Goal: Task Accomplishment & Management: Manage account settings

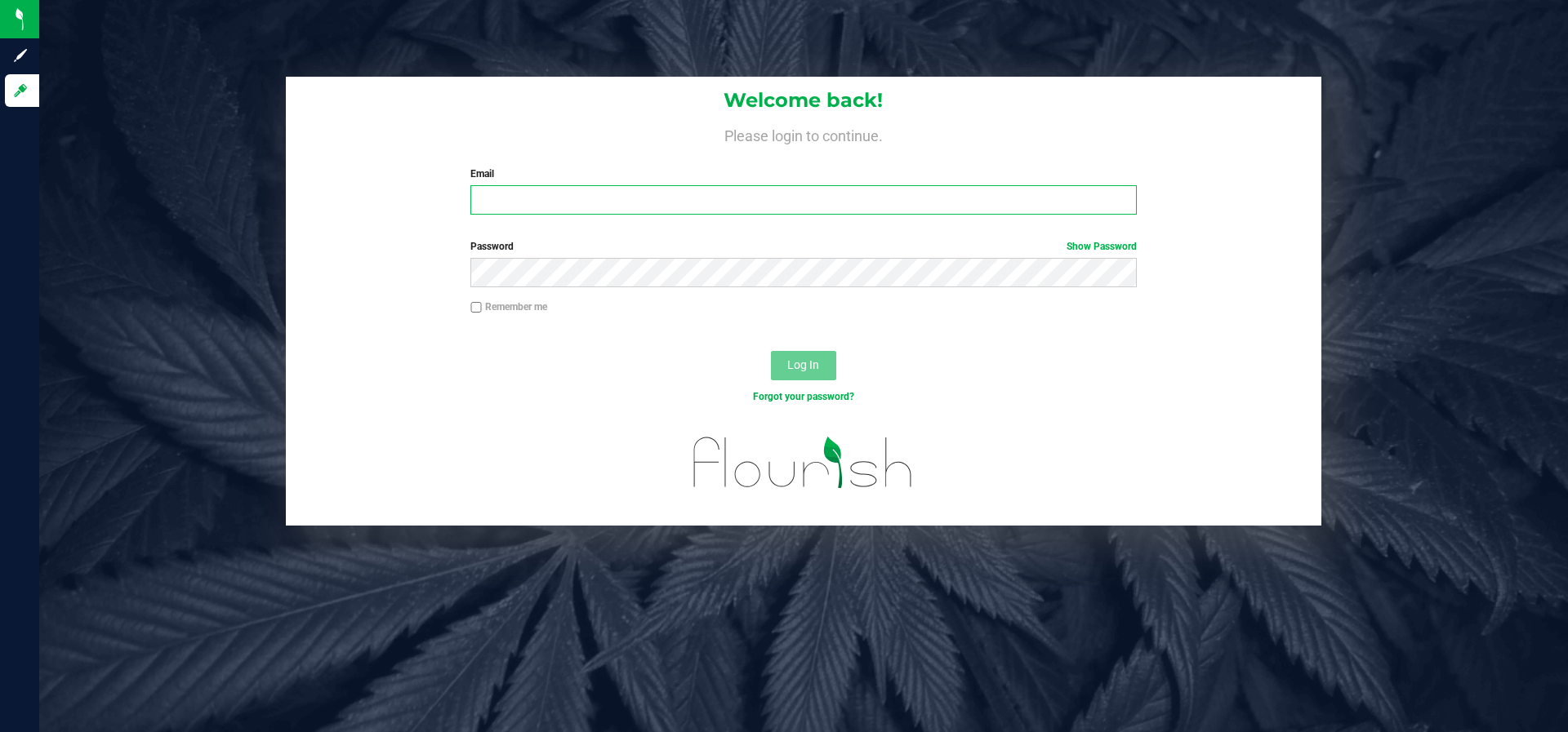
click at [607, 207] on input "Email" at bounding box center [802, 200] width 666 height 30
type input "[PERSON_NAME][EMAIL_ADDRESS][DOMAIN_NAME]"
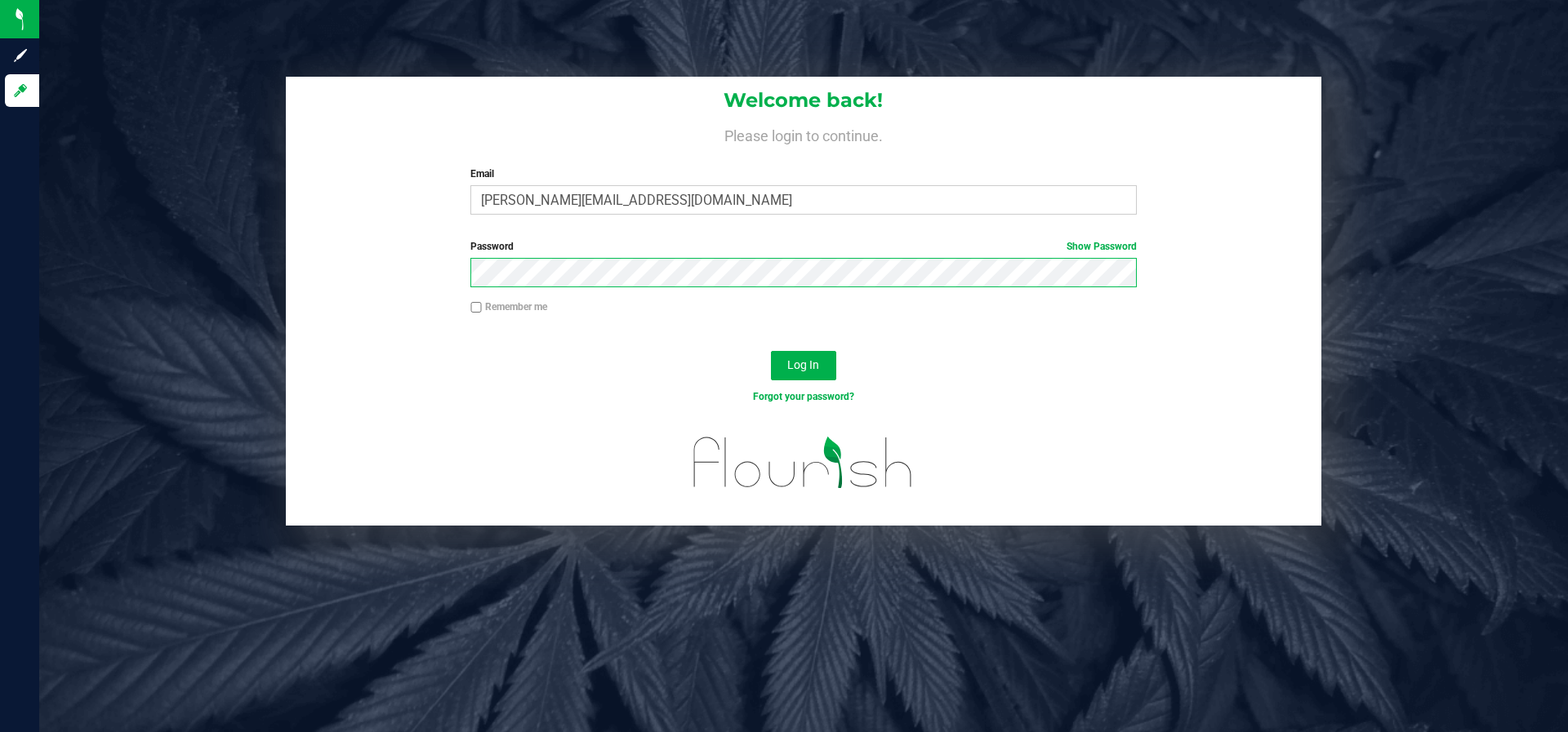
click at [771, 351] on button "Log In" at bounding box center [803, 366] width 65 height 30
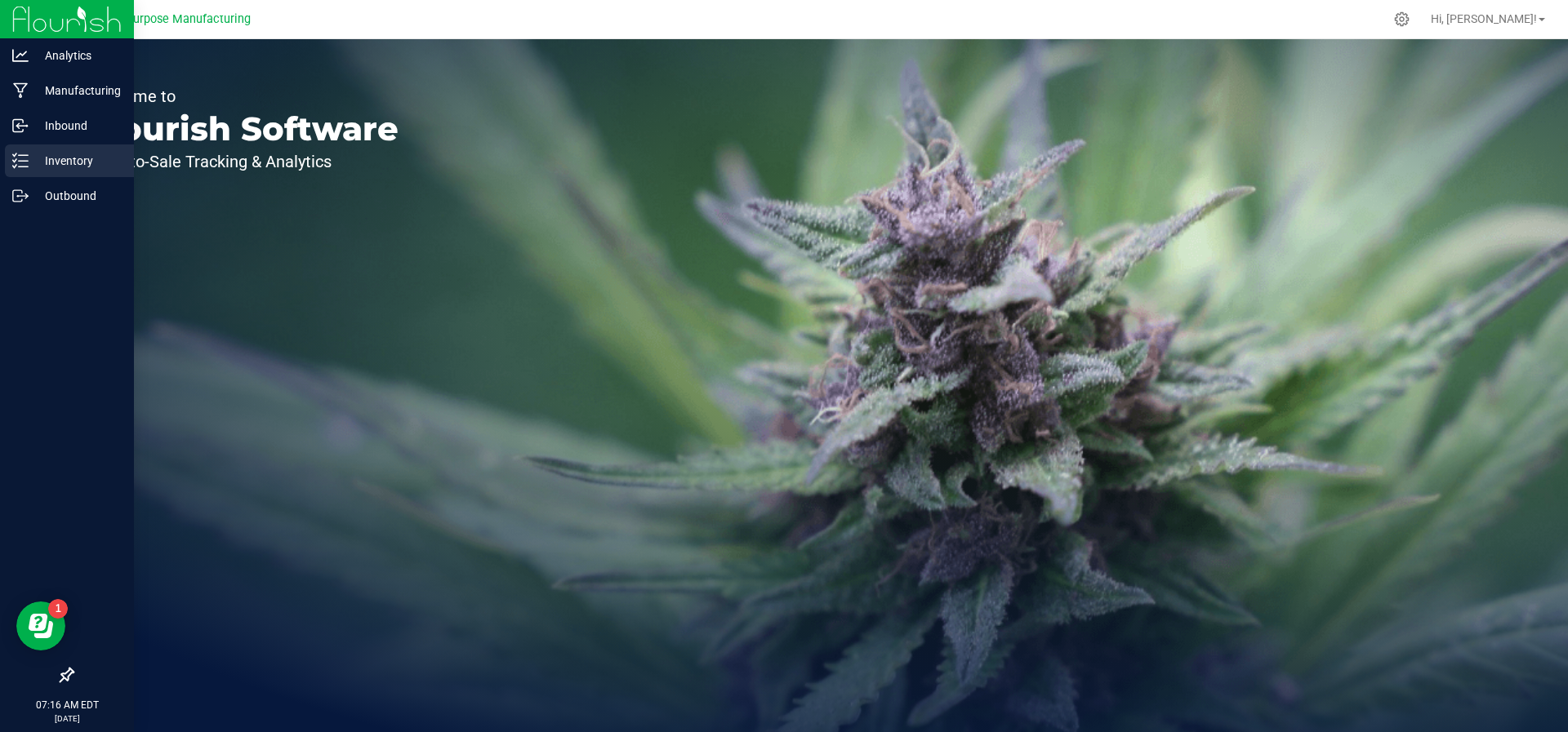
click at [21, 153] on icon at bounding box center [20, 160] width 17 height 17
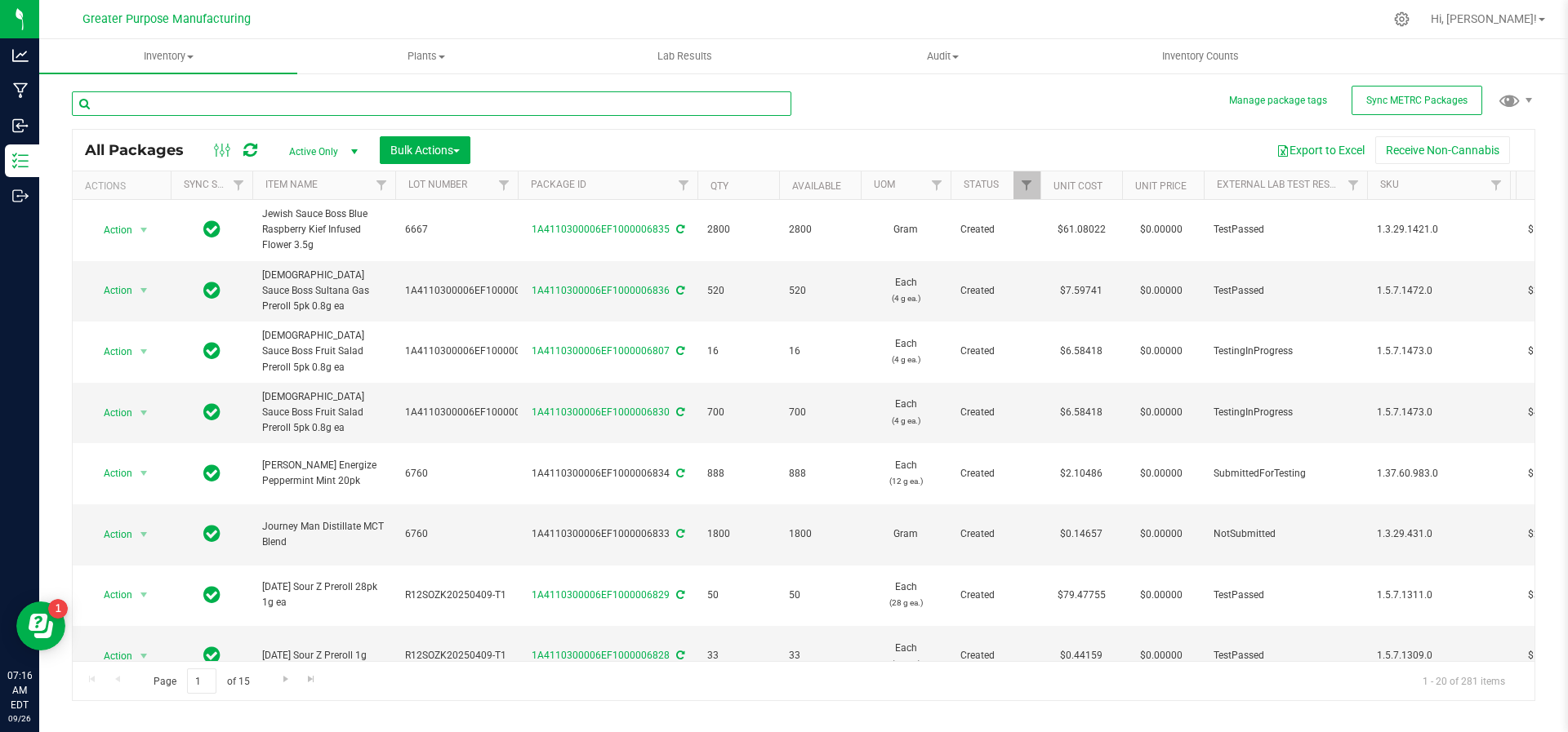
click at [184, 106] on input "text" at bounding box center [431, 103] width 719 height 25
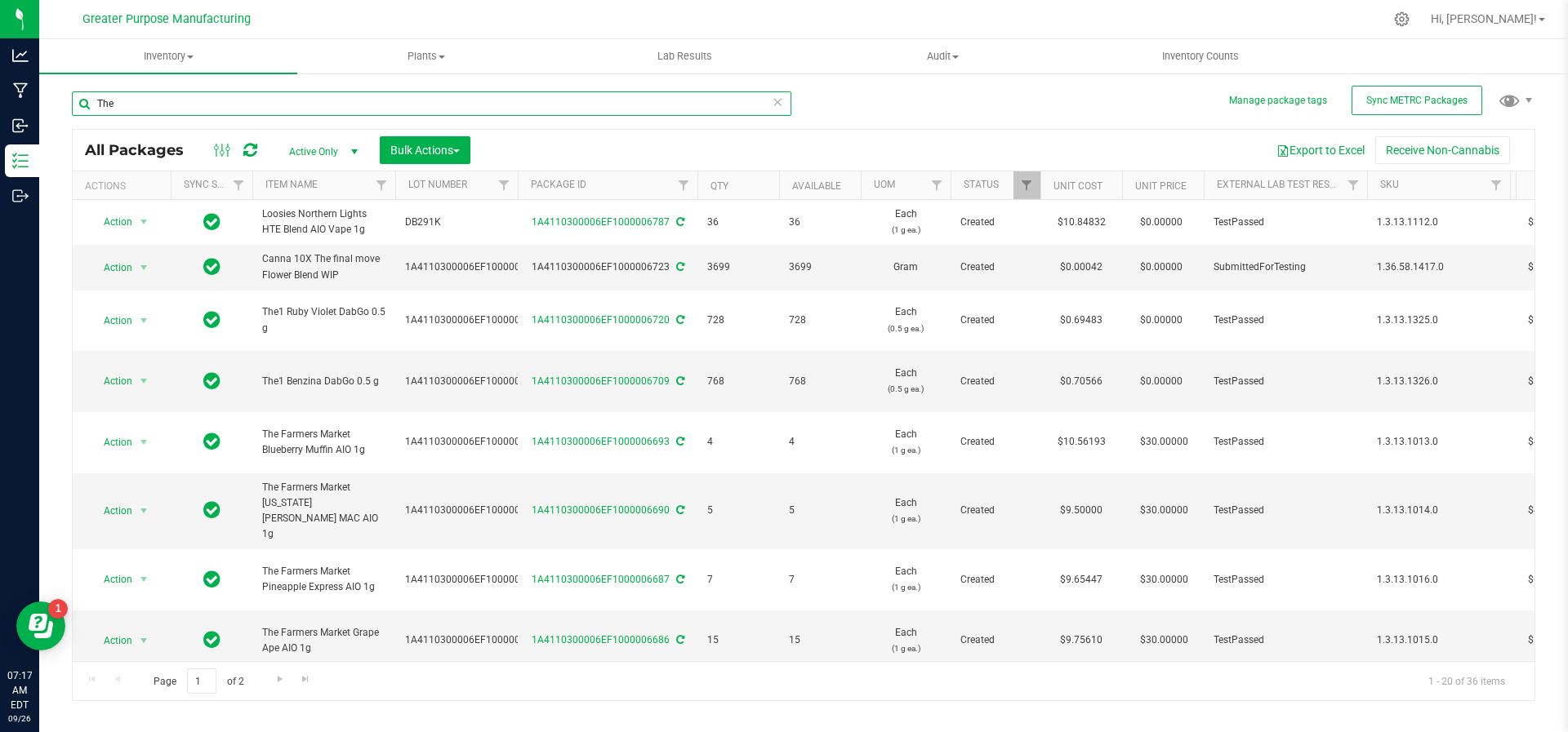
type input "The!"
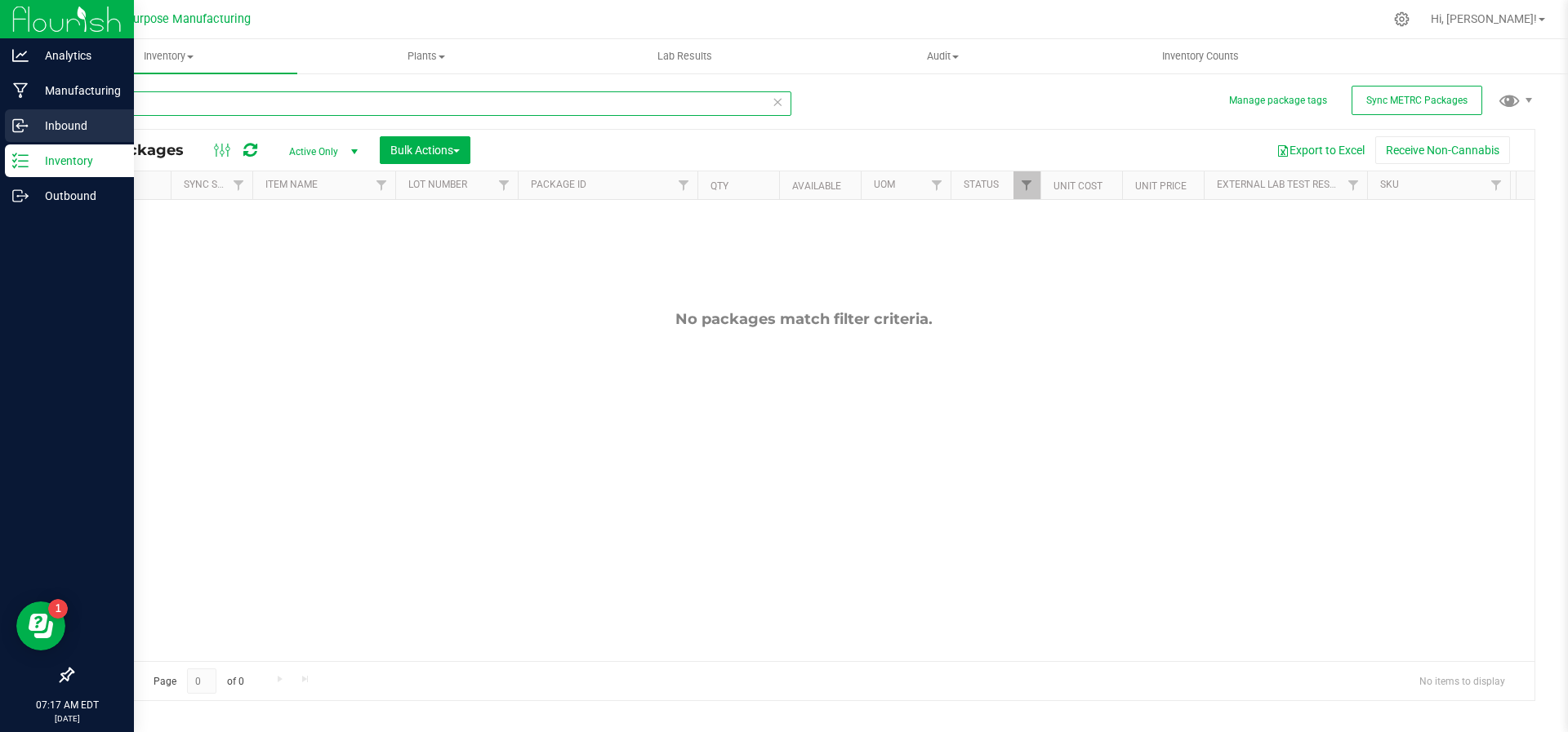
drag, startPoint x: 151, startPoint y: 96, endPoint x: 31, endPoint y: 111, distance: 120.9
click at [31, 111] on div "Analytics Manufacturing Inbound Inventory Outbound 07:17 AM EDT [DATE] 09/26 Gr…" at bounding box center [784, 366] width 1568 height 732
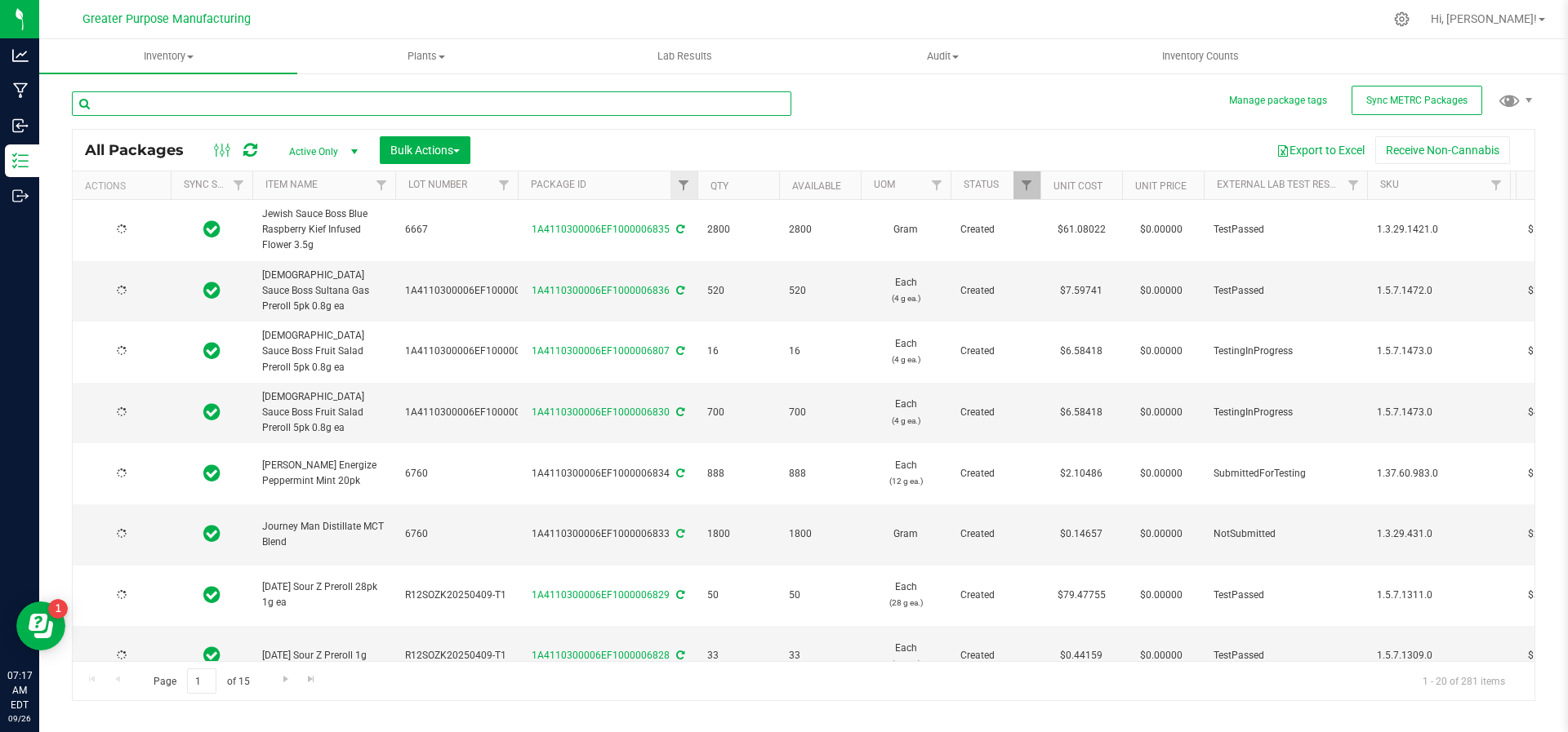
type input "[DATE]"
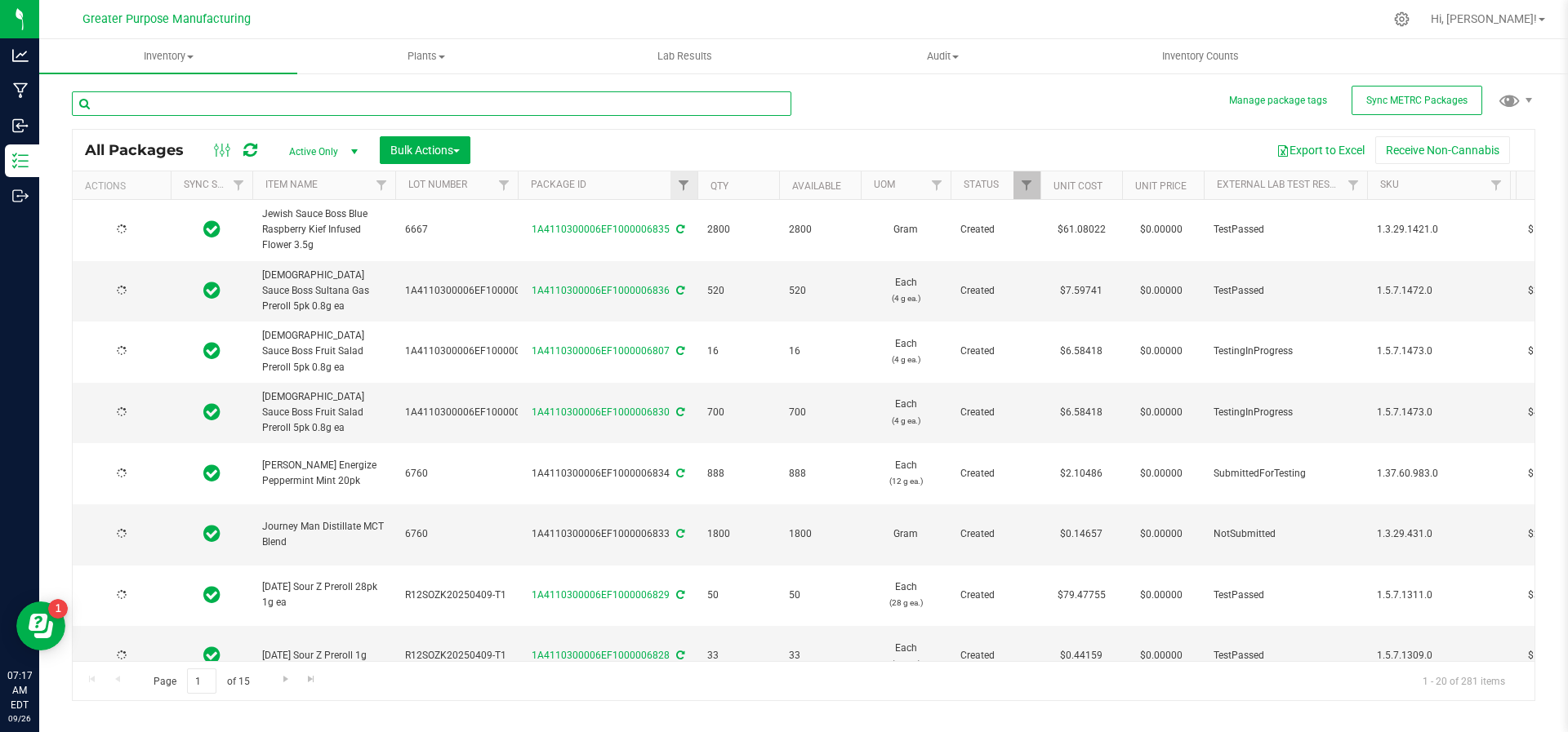
type input "[DATE]"
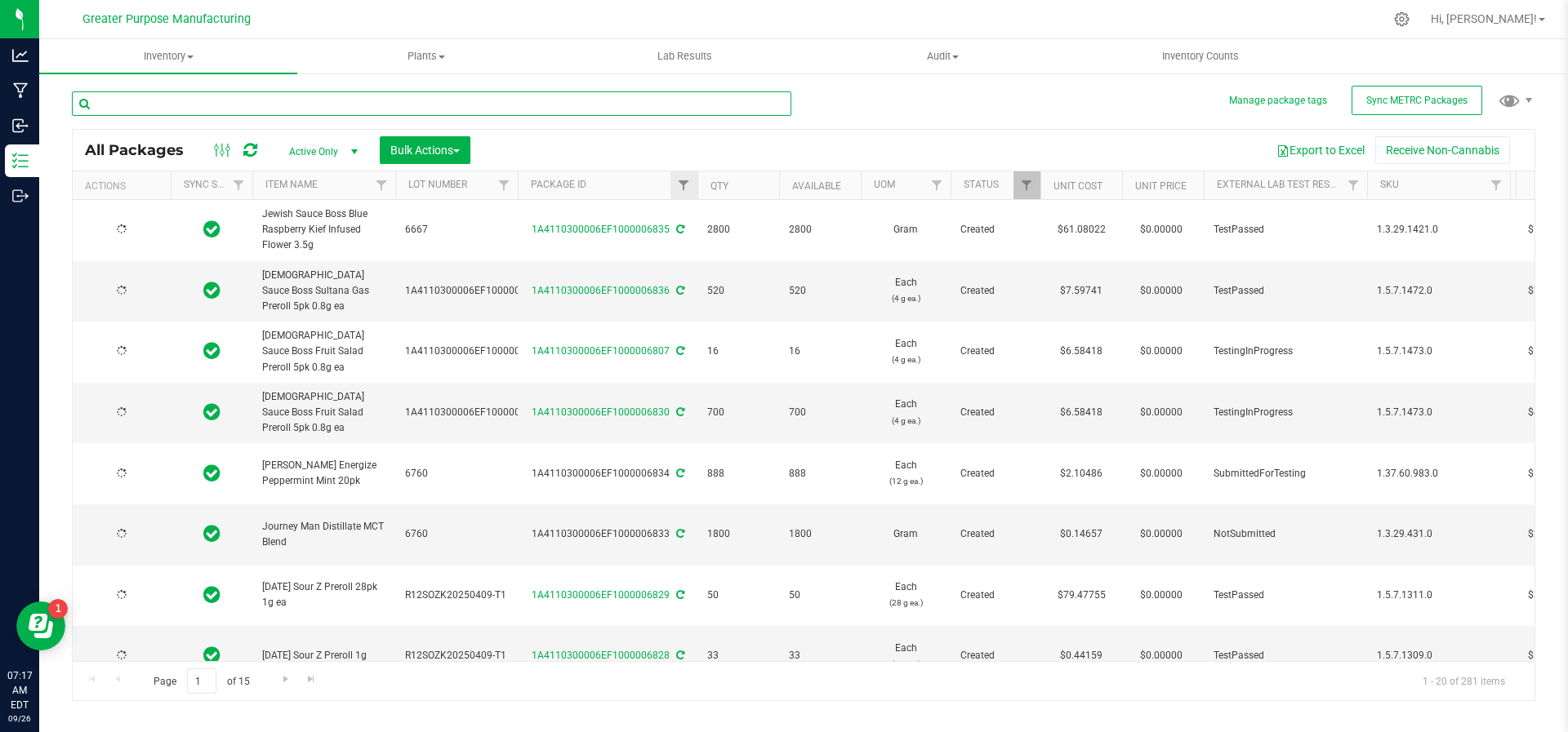
type input "[DATE]"
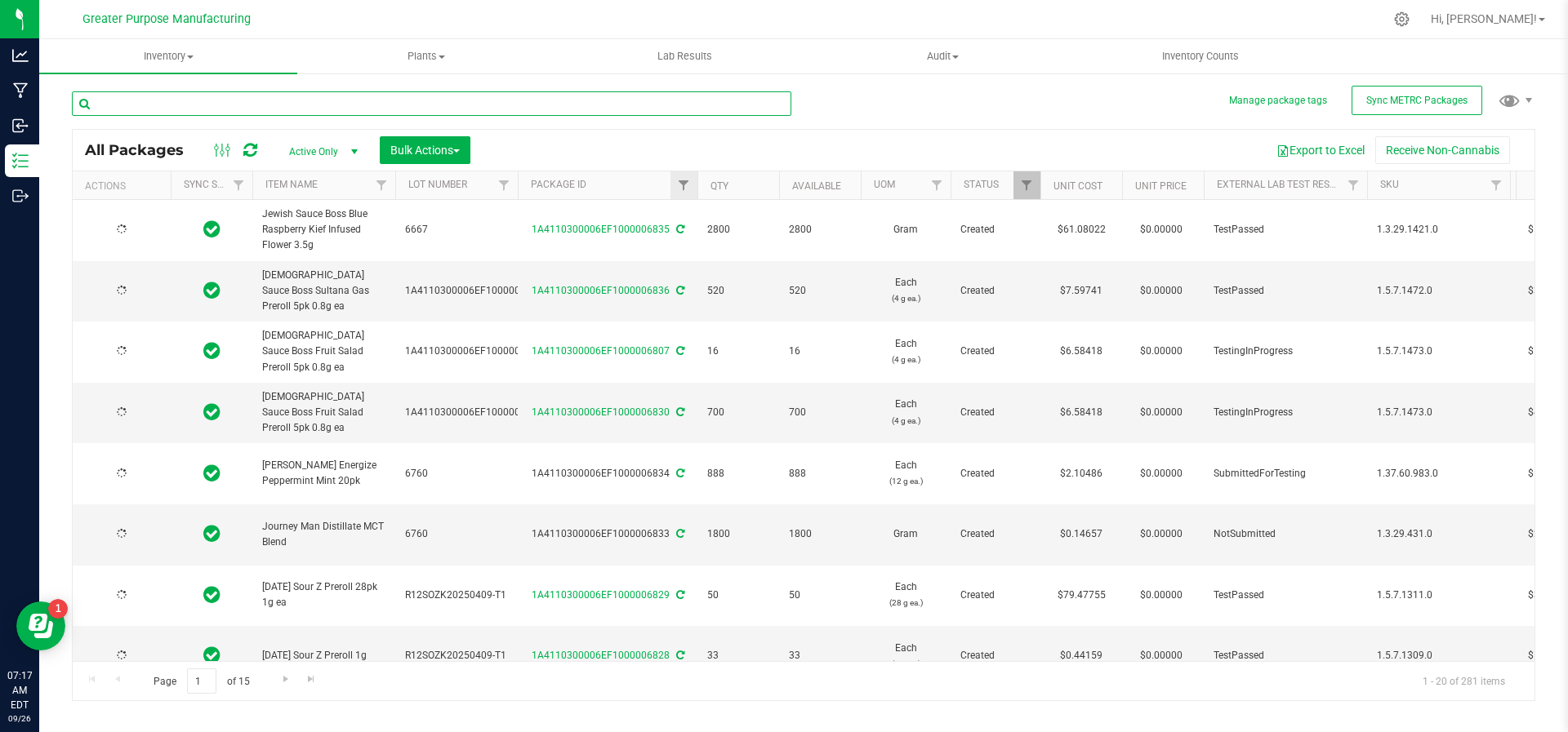
type input "[DATE]"
click at [674, 186] on link "Filter" at bounding box center [684, 185] width 27 height 28
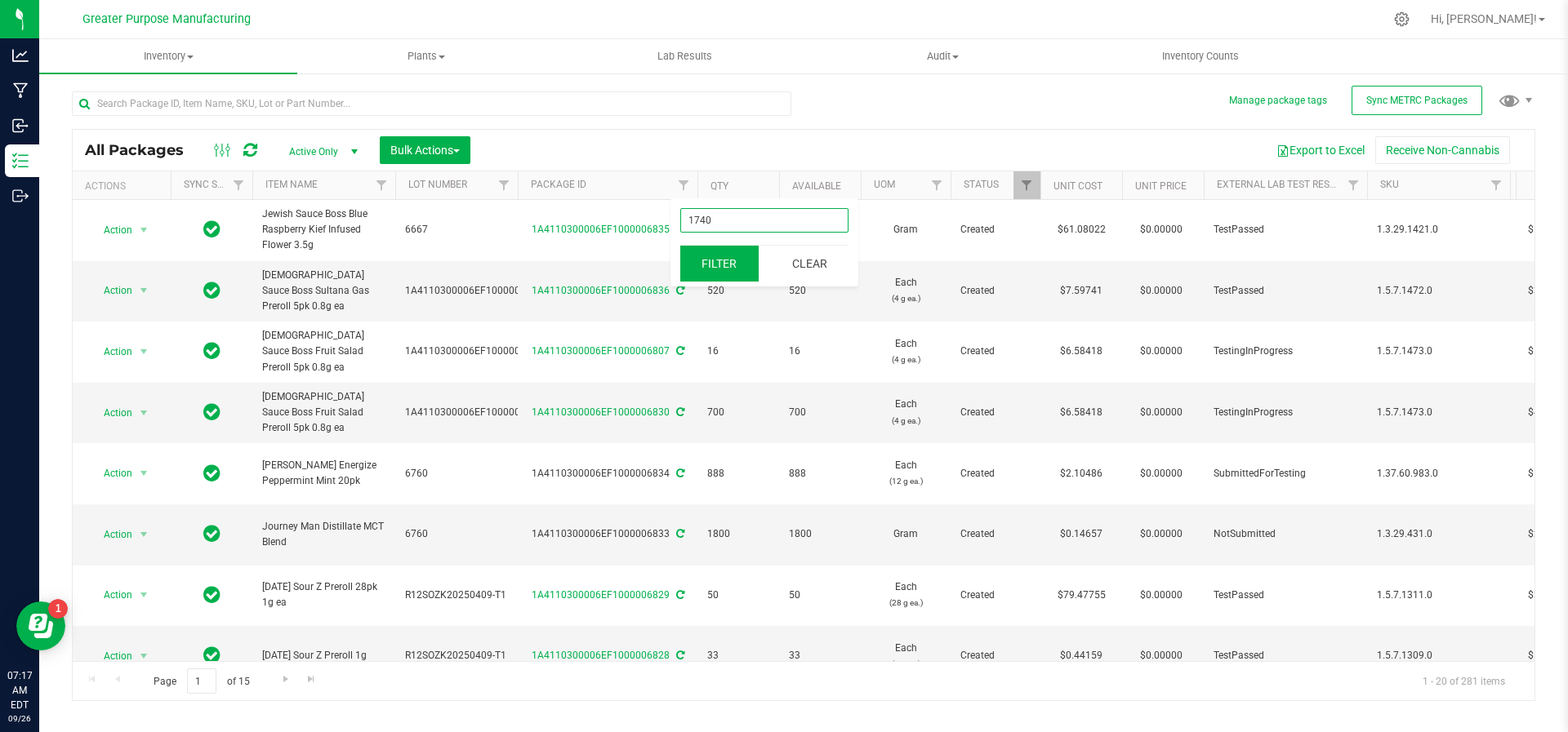
type input "1740"
click at [720, 255] on button "Filter" at bounding box center [719, 263] width 78 height 36
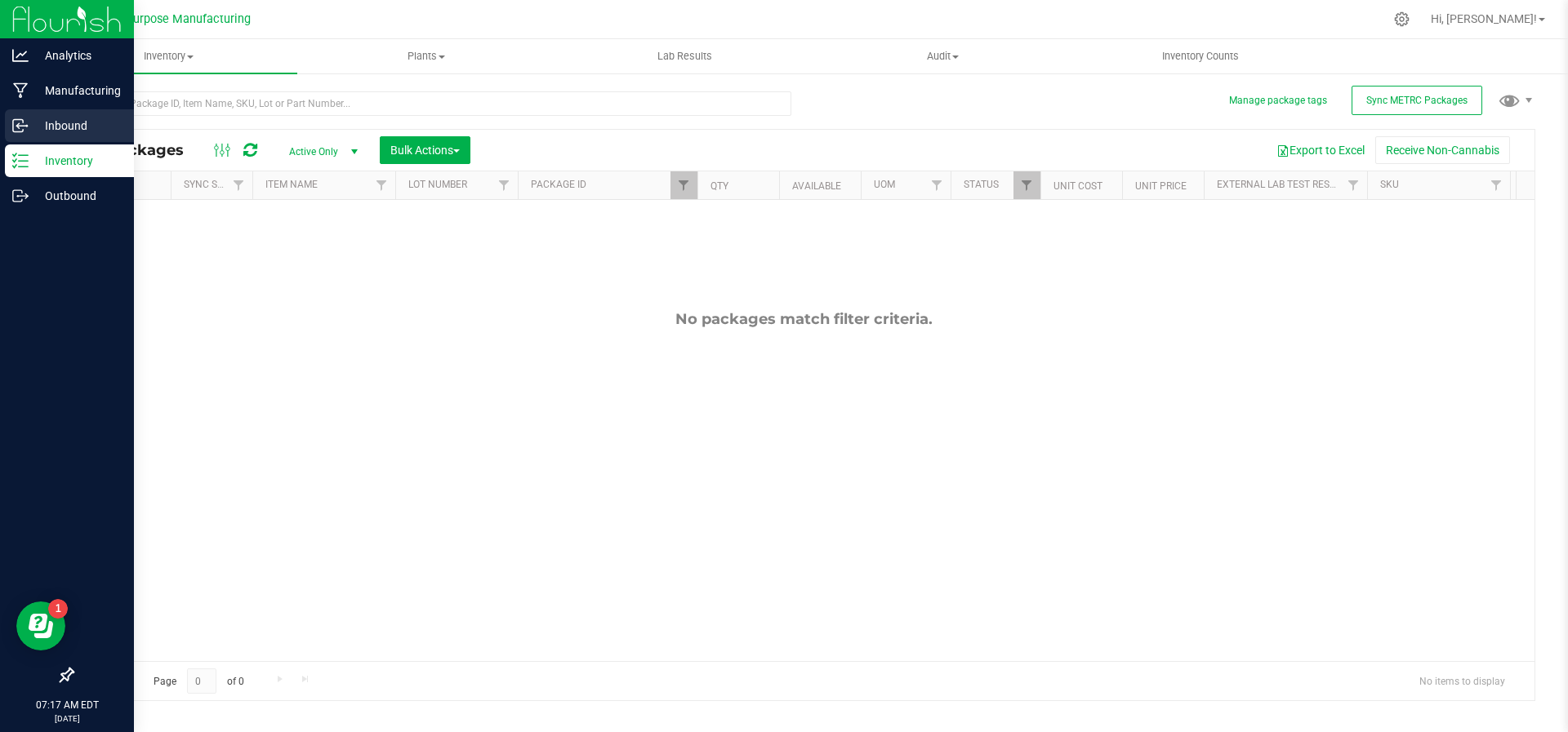
click at [23, 133] on icon at bounding box center [20, 126] width 17 height 17
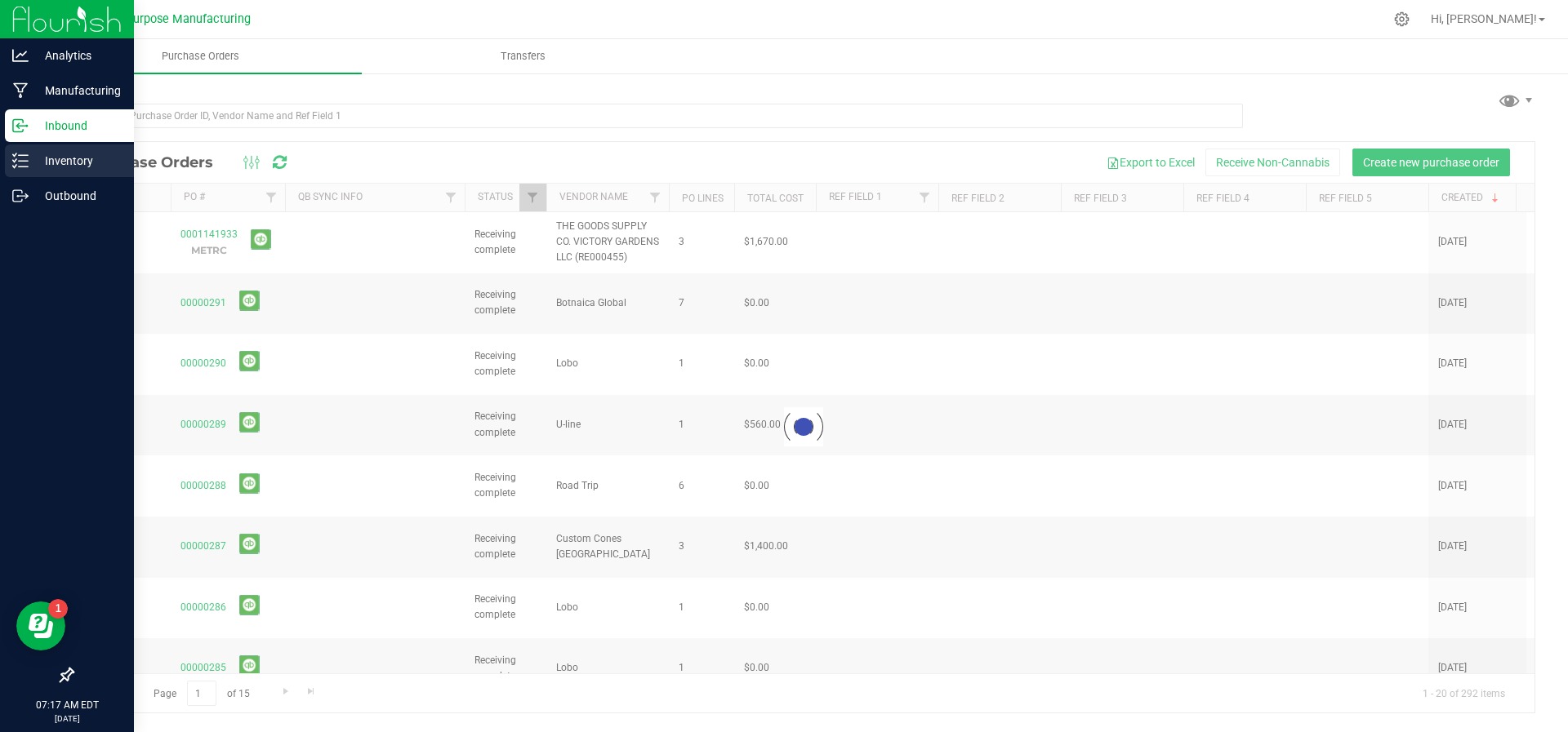
click at [42, 165] on p "Inventory" at bounding box center [77, 161] width 98 height 20
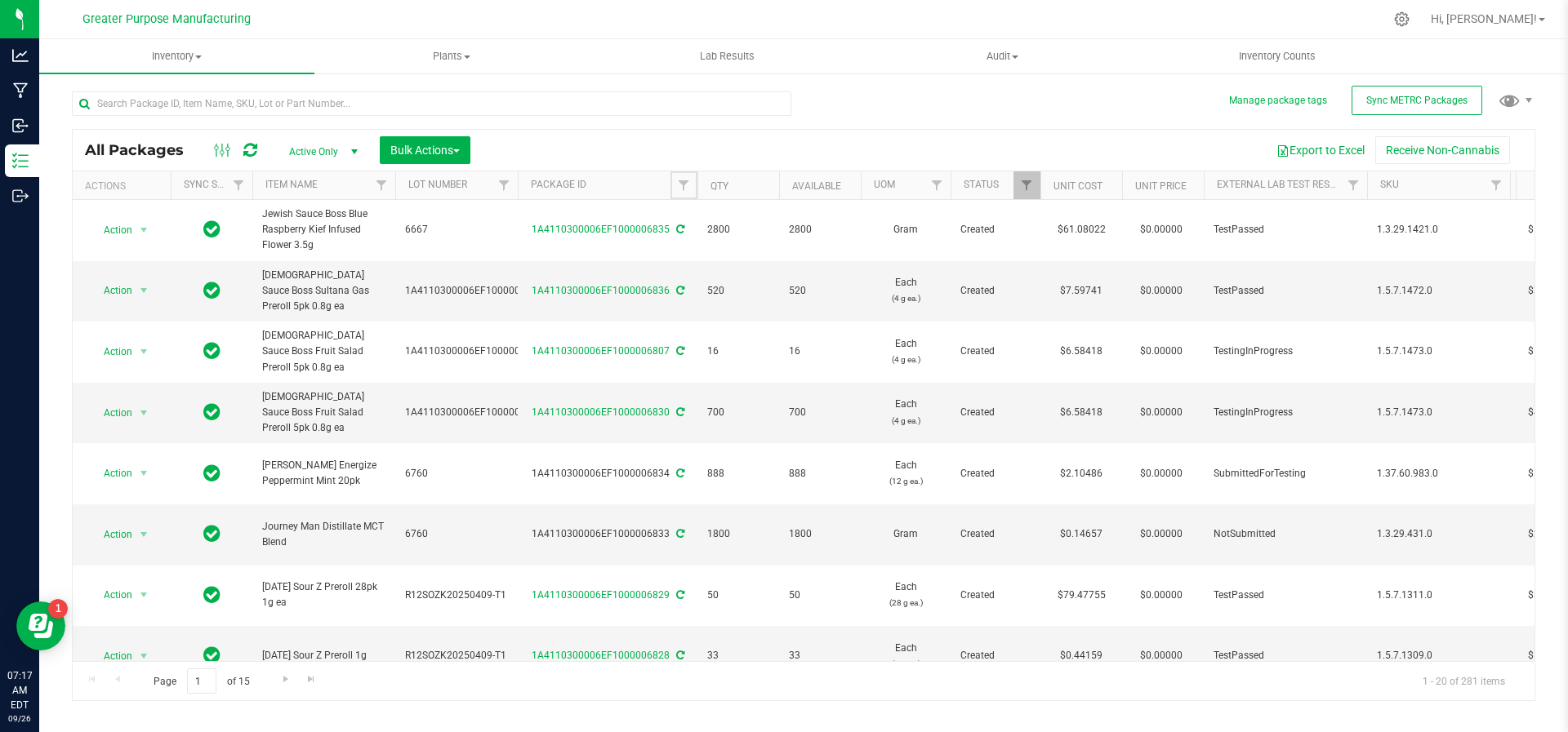
click at [688, 189] on span "Filter" at bounding box center [683, 185] width 13 height 13
click at [716, 260] on button "Filter" at bounding box center [719, 263] width 78 height 36
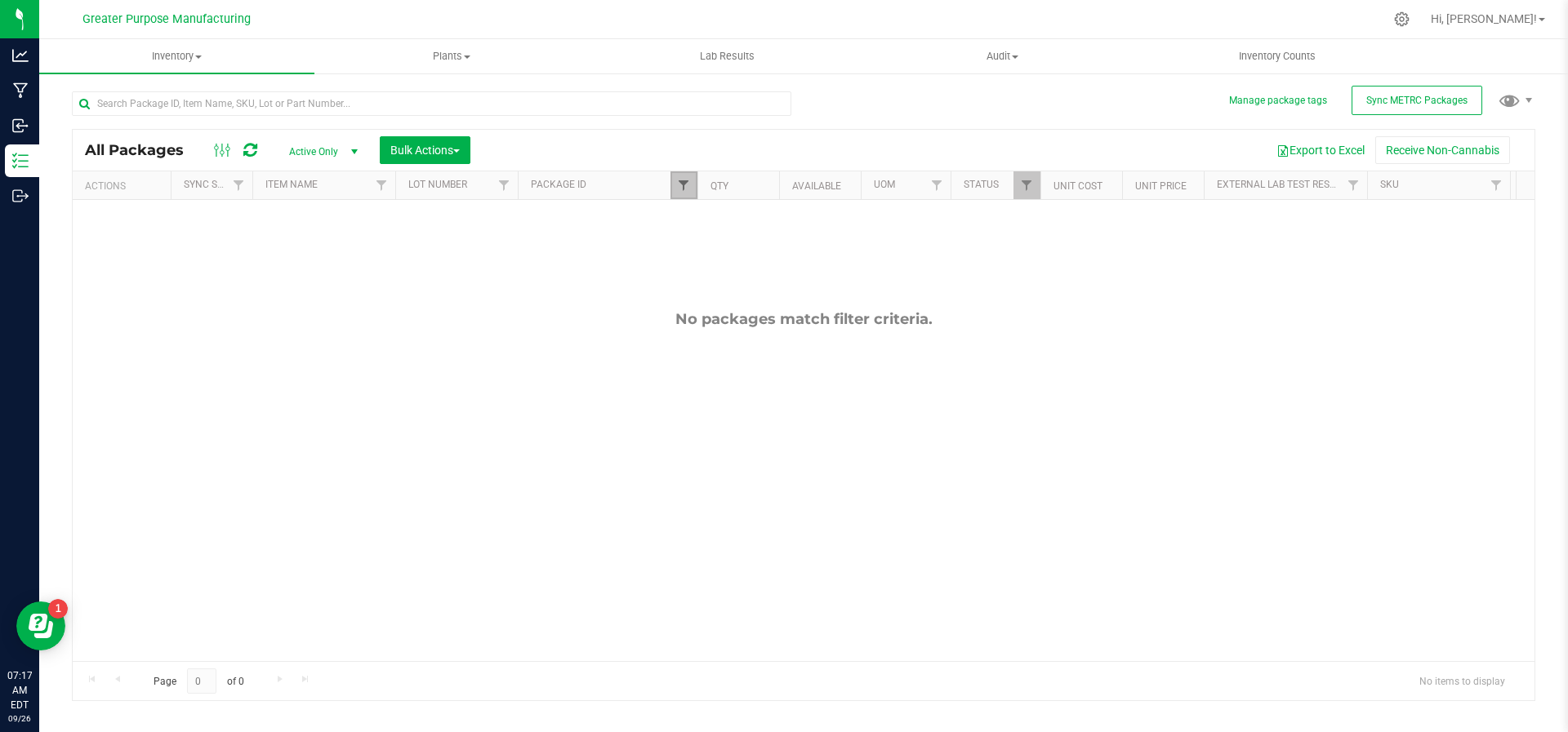
click at [684, 185] on span "Filter" at bounding box center [683, 185] width 13 height 13
drag, startPoint x: 718, startPoint y: 214, endPoint x: 697, endPoint y: 220, distance: 21.8
click at [697, 220] on input "1740" at bounding box center [765, 220] width 168 height 25
type input "1"
type input "1931"
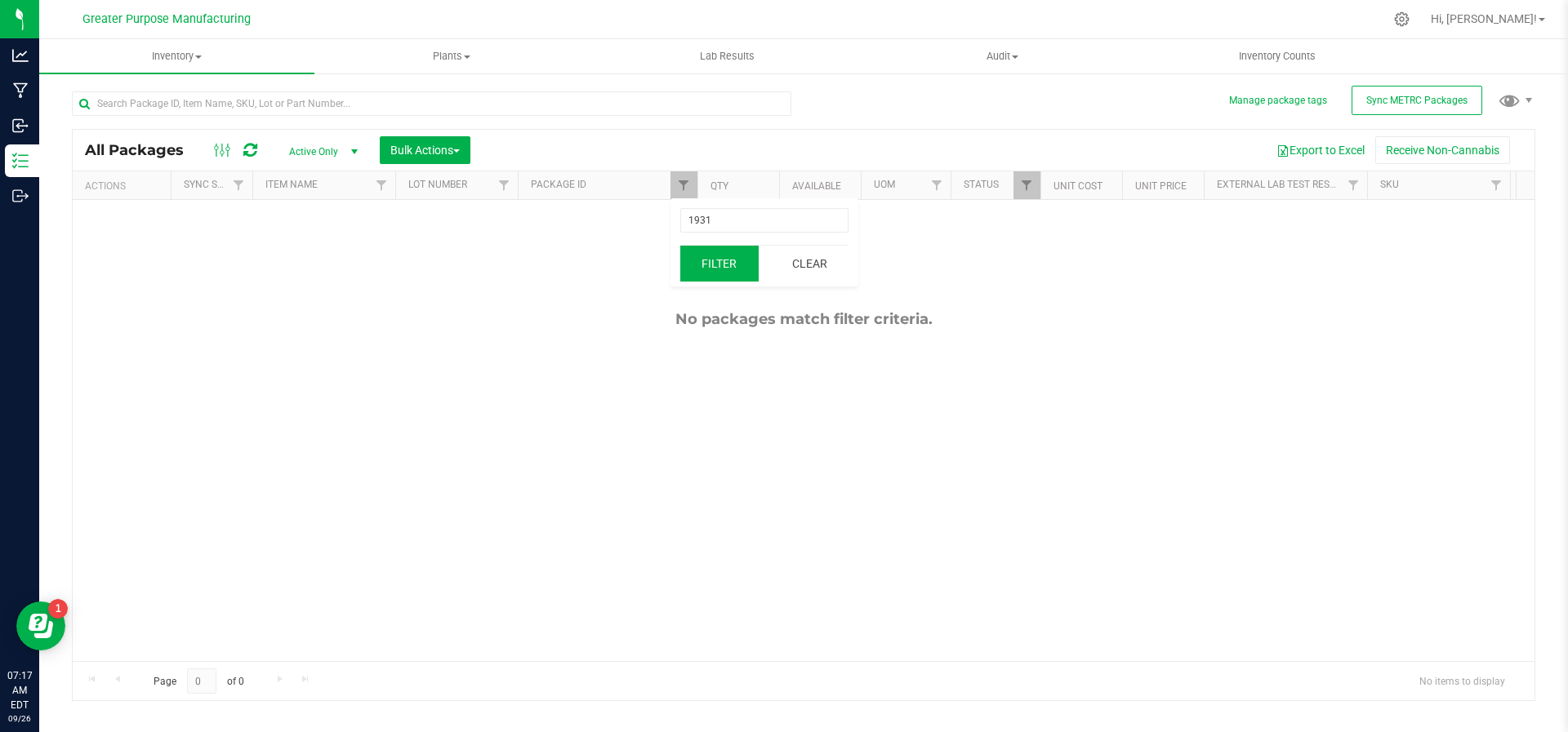
click at [725, 253] on button "Filter" at bounding box center [719, 263] width 78 height 36
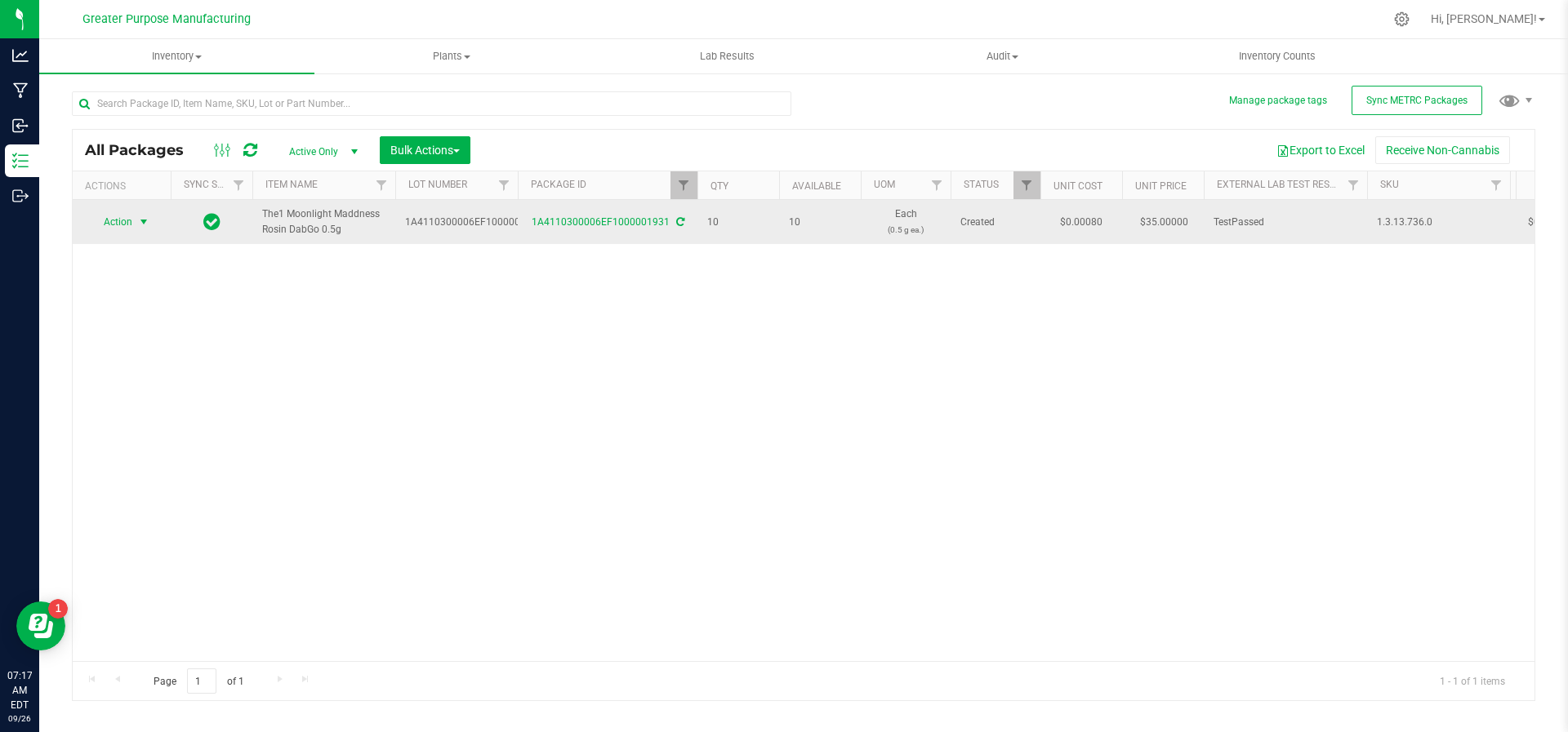
click at [142, 221] on span "select" at bounding box center [143, 222] width 13 height 13
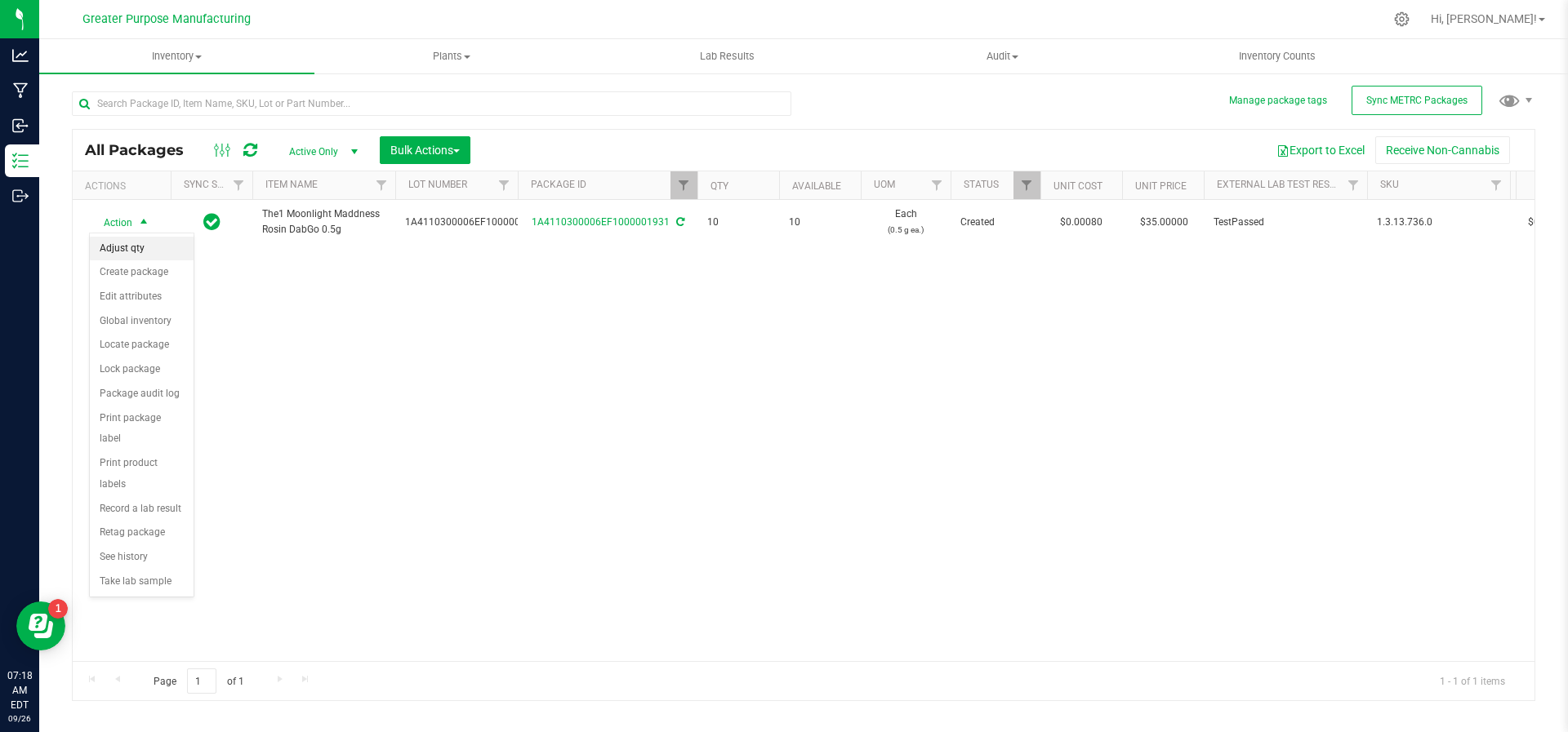
click at [142, 240] on li "Adjust qty" at bounding box center [141, 248] width 104 height 25
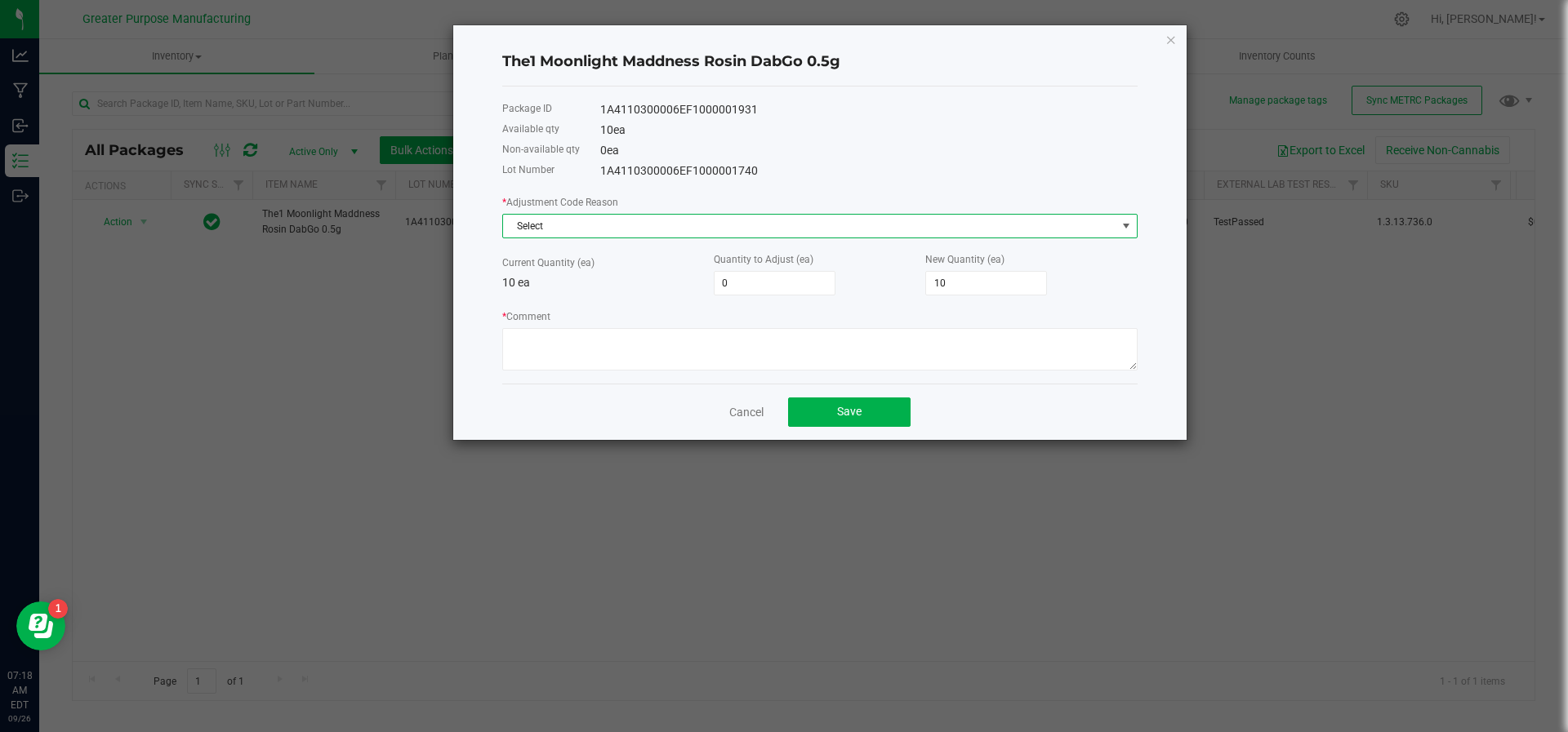
click at [597, 223] on span "Select" at bounding box center [809, 226] width 613 height 23
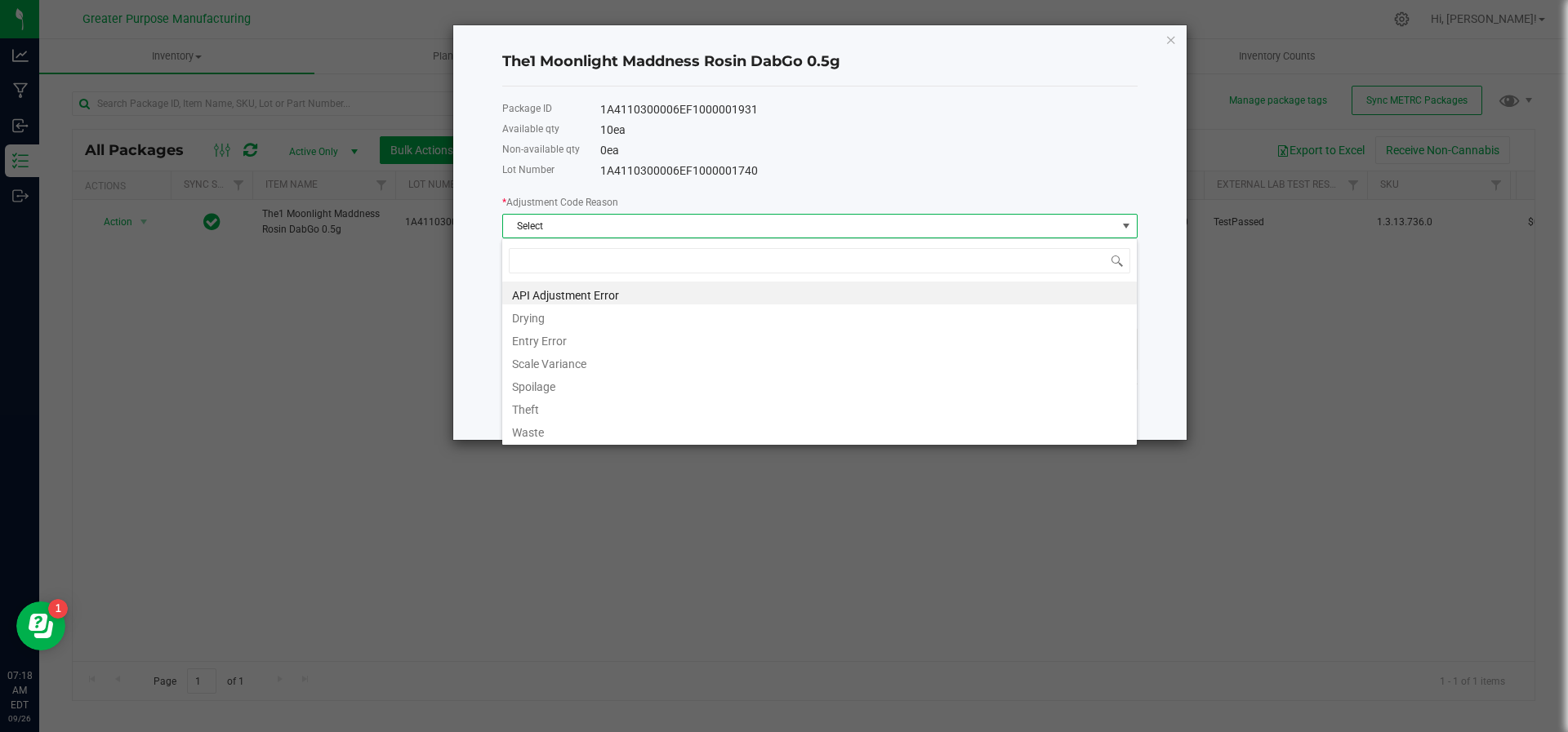
scroll to position [25, 635]
click at [560, 332] on li "Entry Error" at bounding box center [819, 338] width 634 height 23
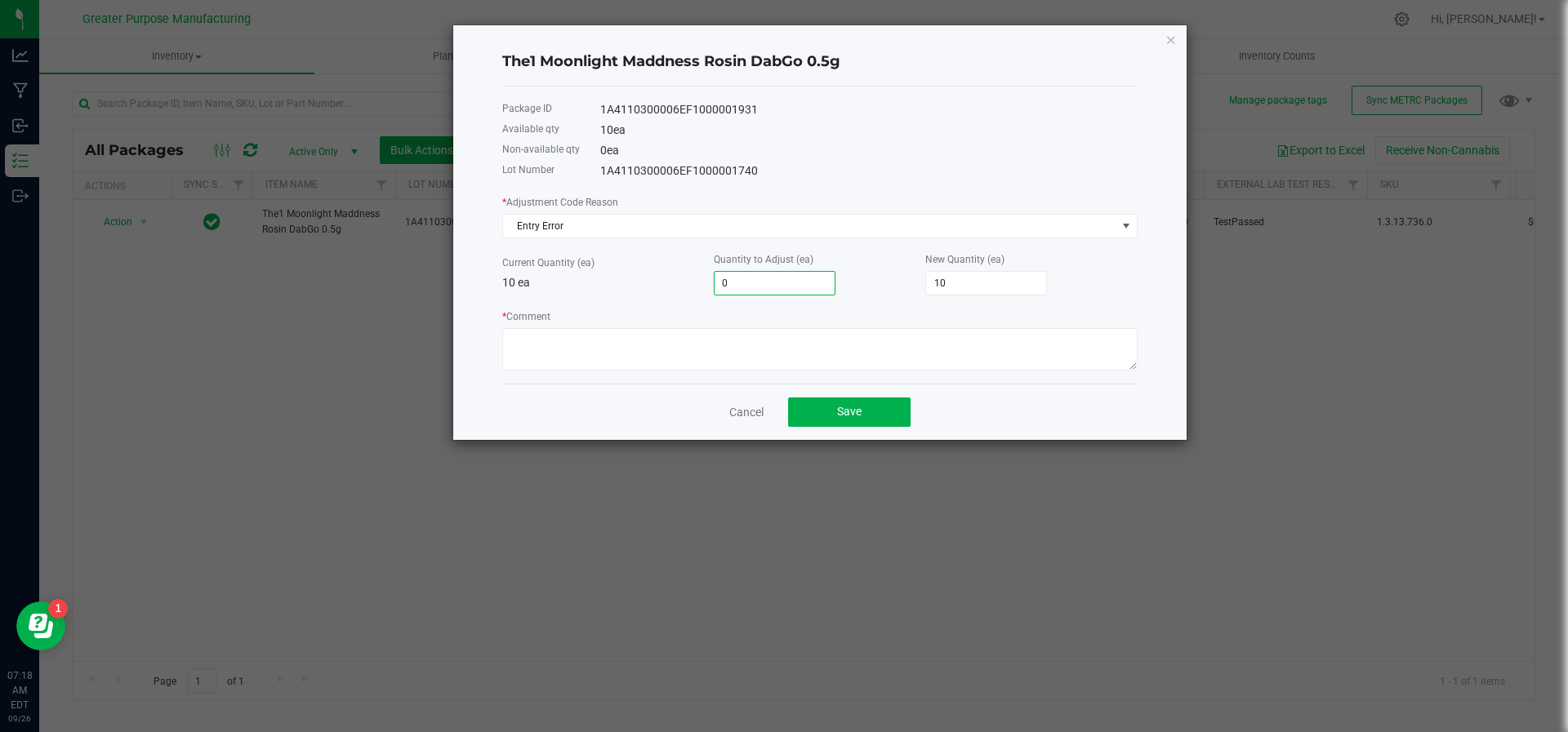
click at [756, 272] on input "0" at bounding box center [774, 283] width 120 height 23
type input "-1"
type input "9"
type input "-1"
click at [726, 358] on textarea "* Comment" at bounding box center [820, 349] width 635 height 43
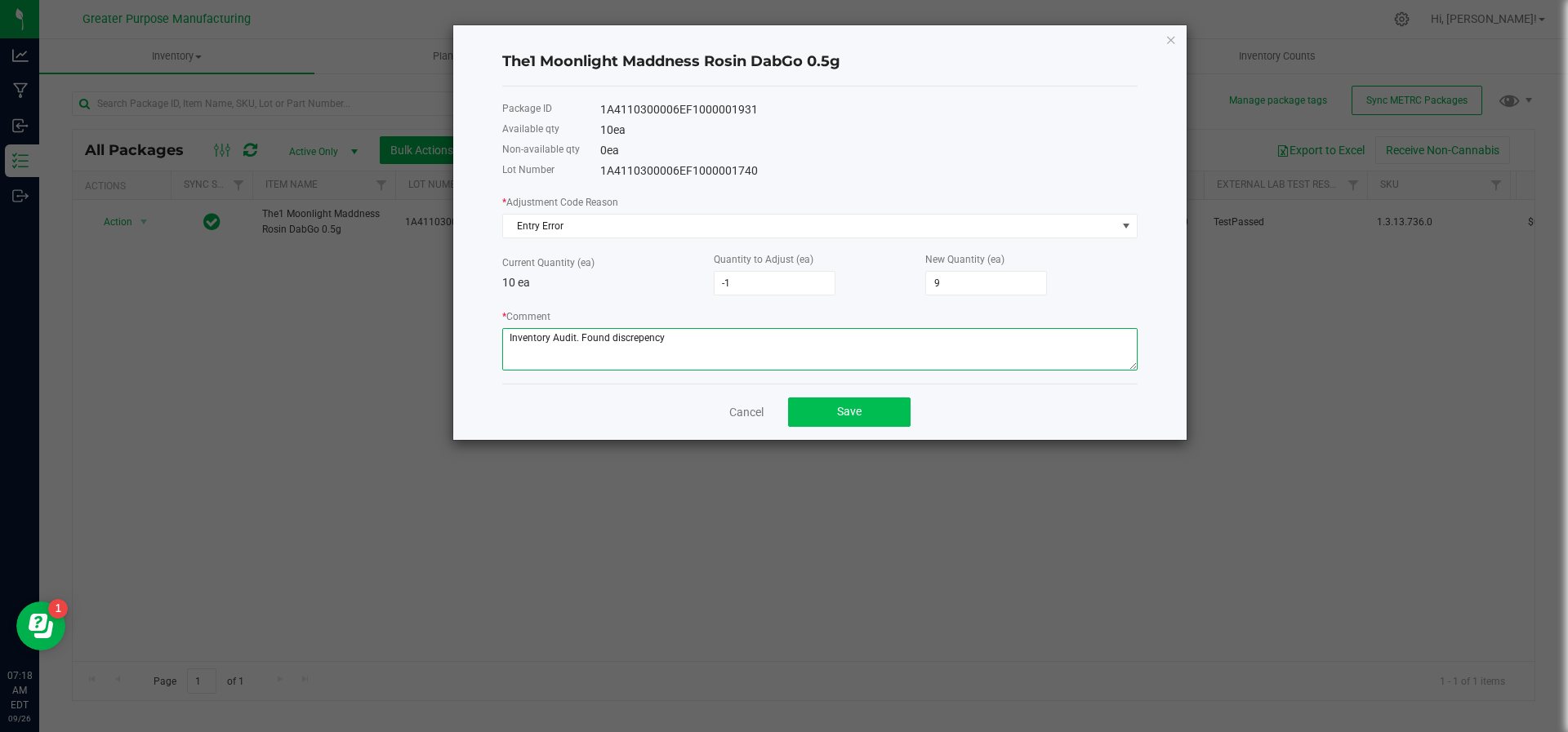
type textarea "Inventory Audit. Found discrepency"
click at [847, 407] on span "Save" at bounding box center [849, 411] width 25 height 13
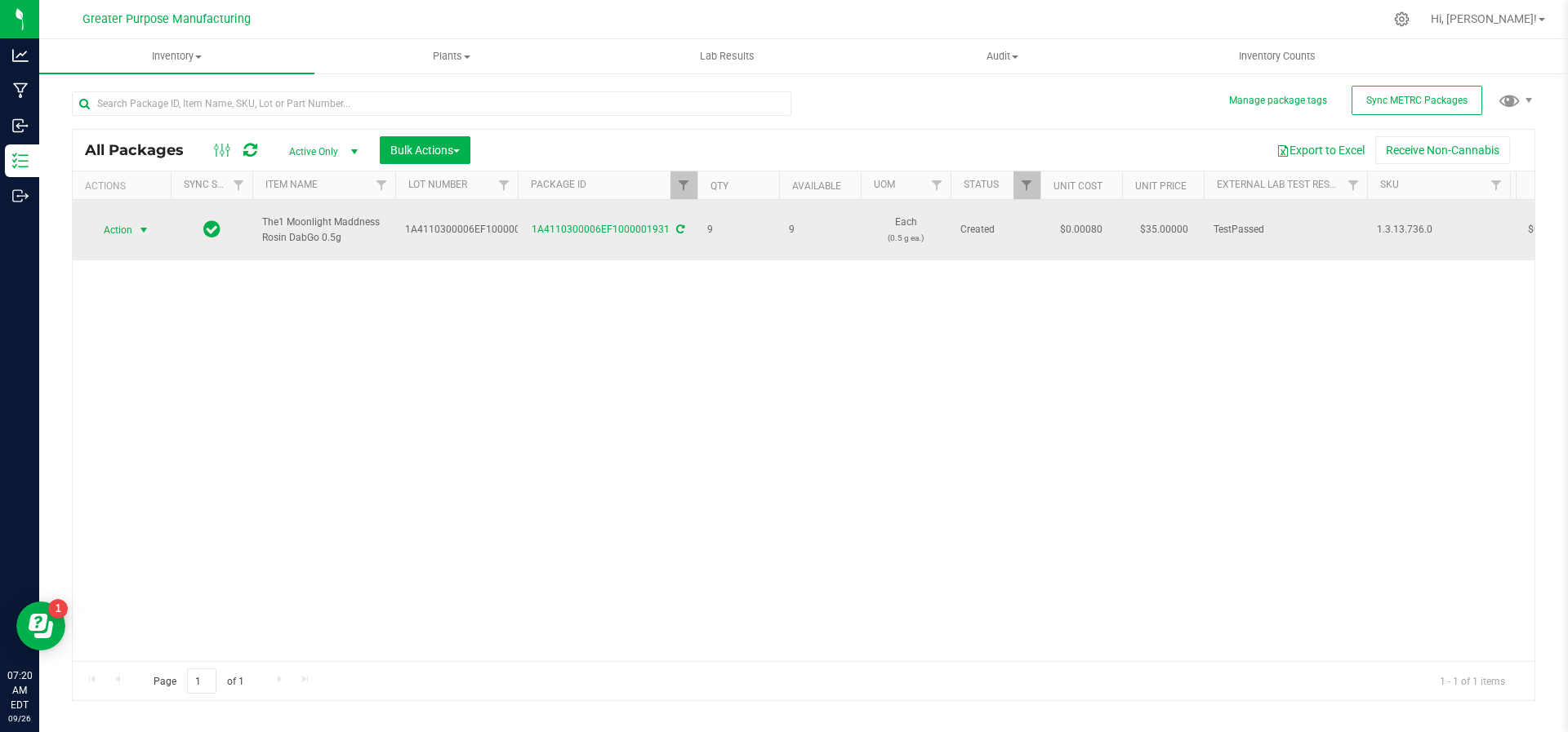
click at [152, 222] on span "select" at bounding box center [143, 229] width 21 height 23
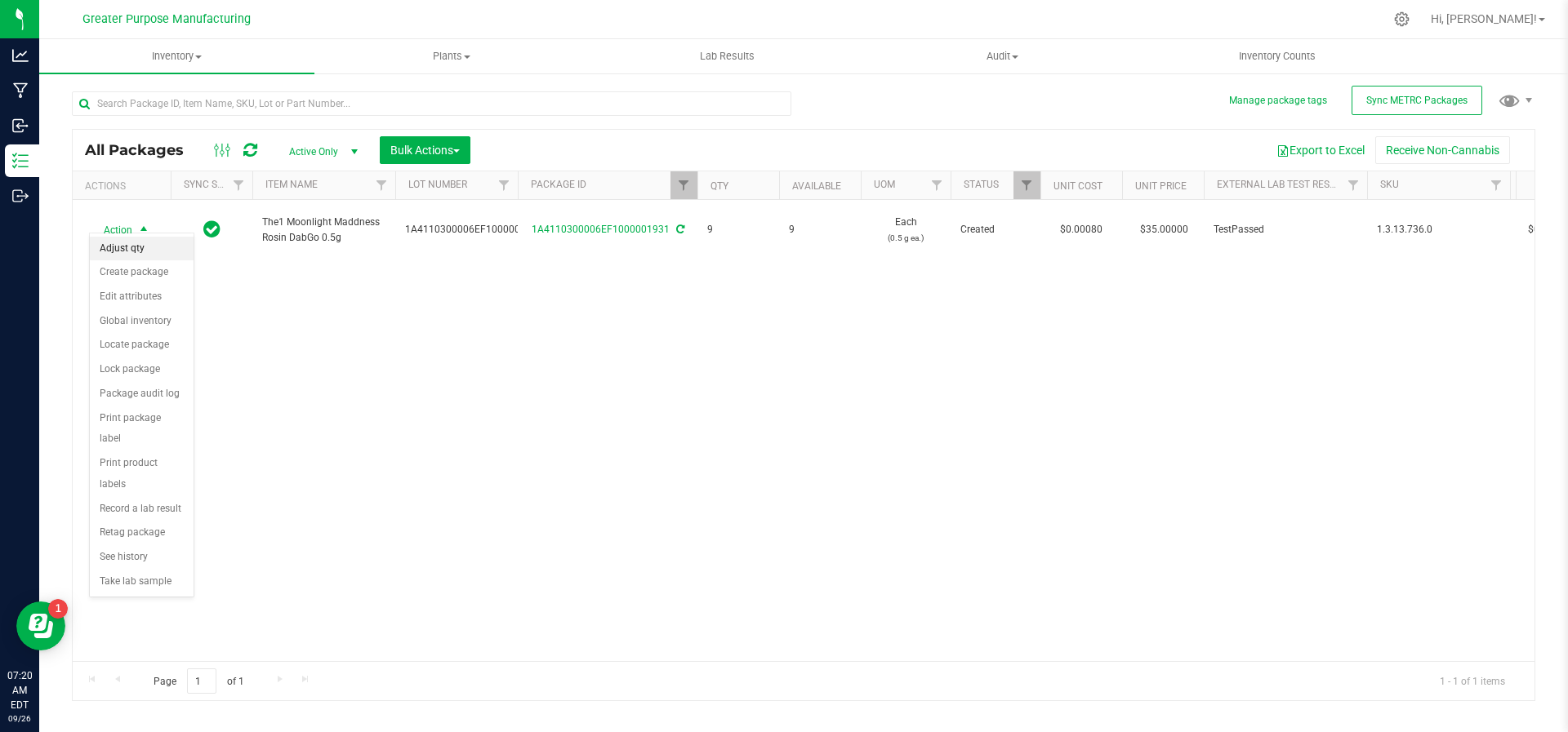
click at [138, 245] on li "Adjust qty" at bounding box center [141, 248] width 104 height 25
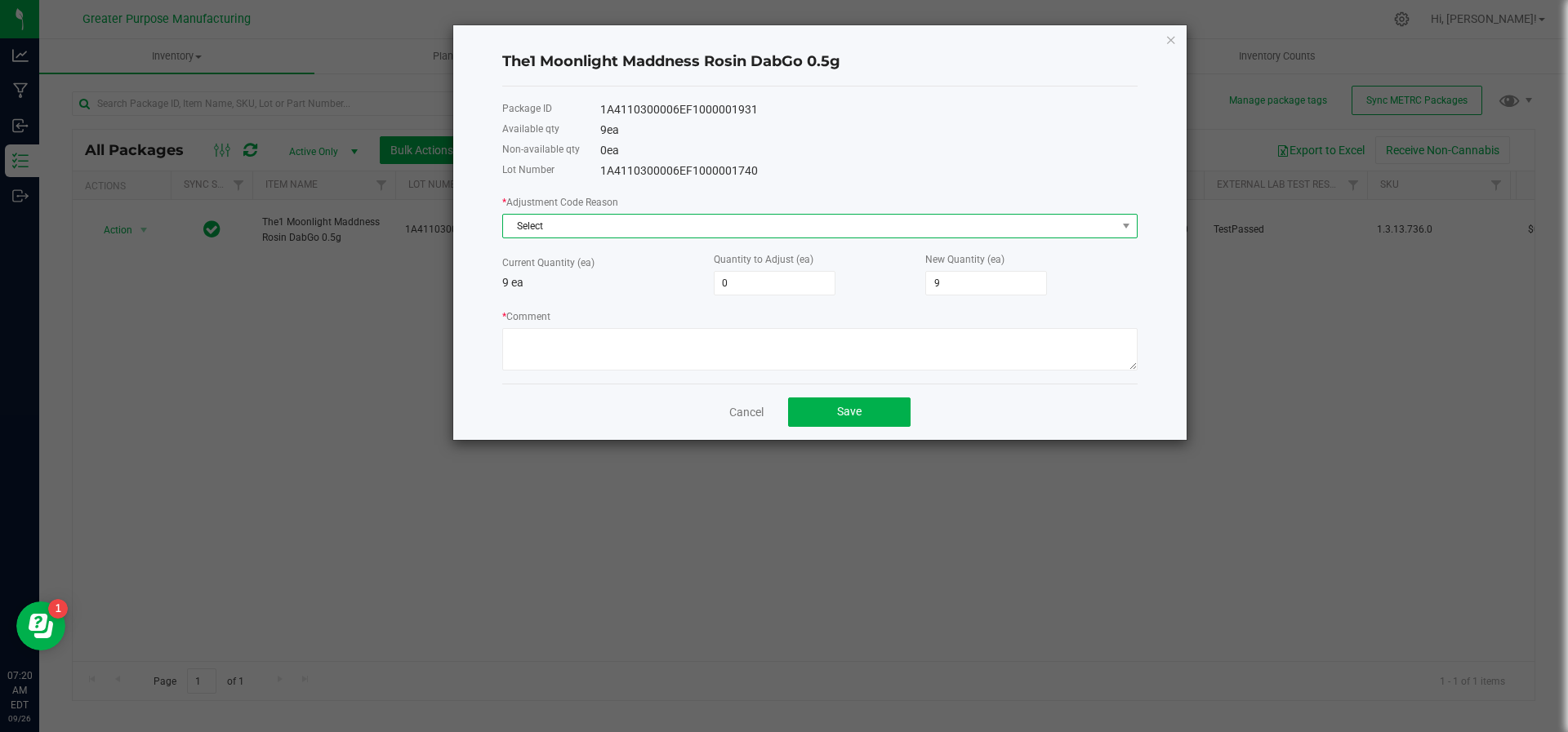
click at [634, 219] on span "Select" at bounding box center [809, 226] width 613 height 23
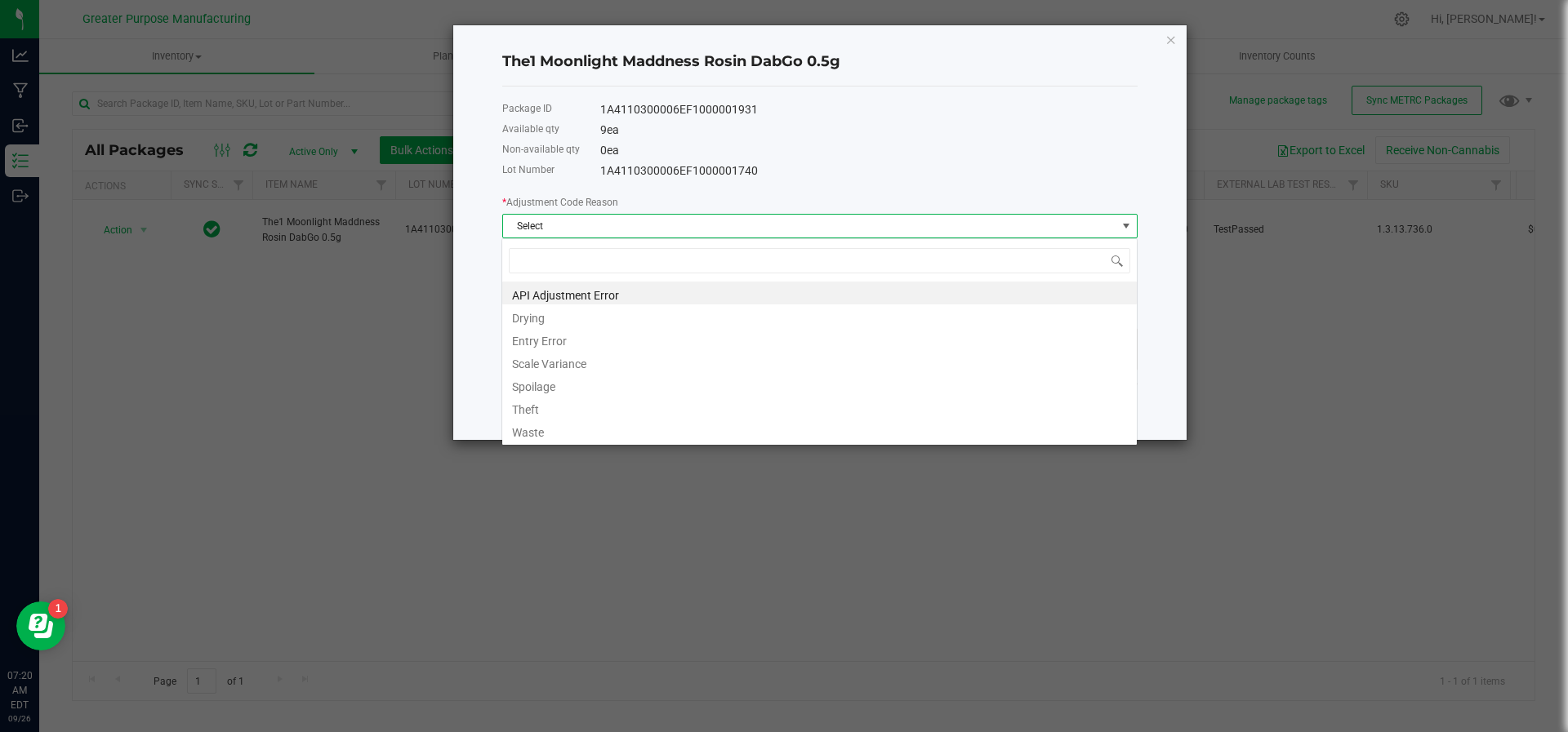
scroll to position [25, 635]
click at [576, 336] on li "Entry Error" at bounding box center [819, 338] width 634 height 23
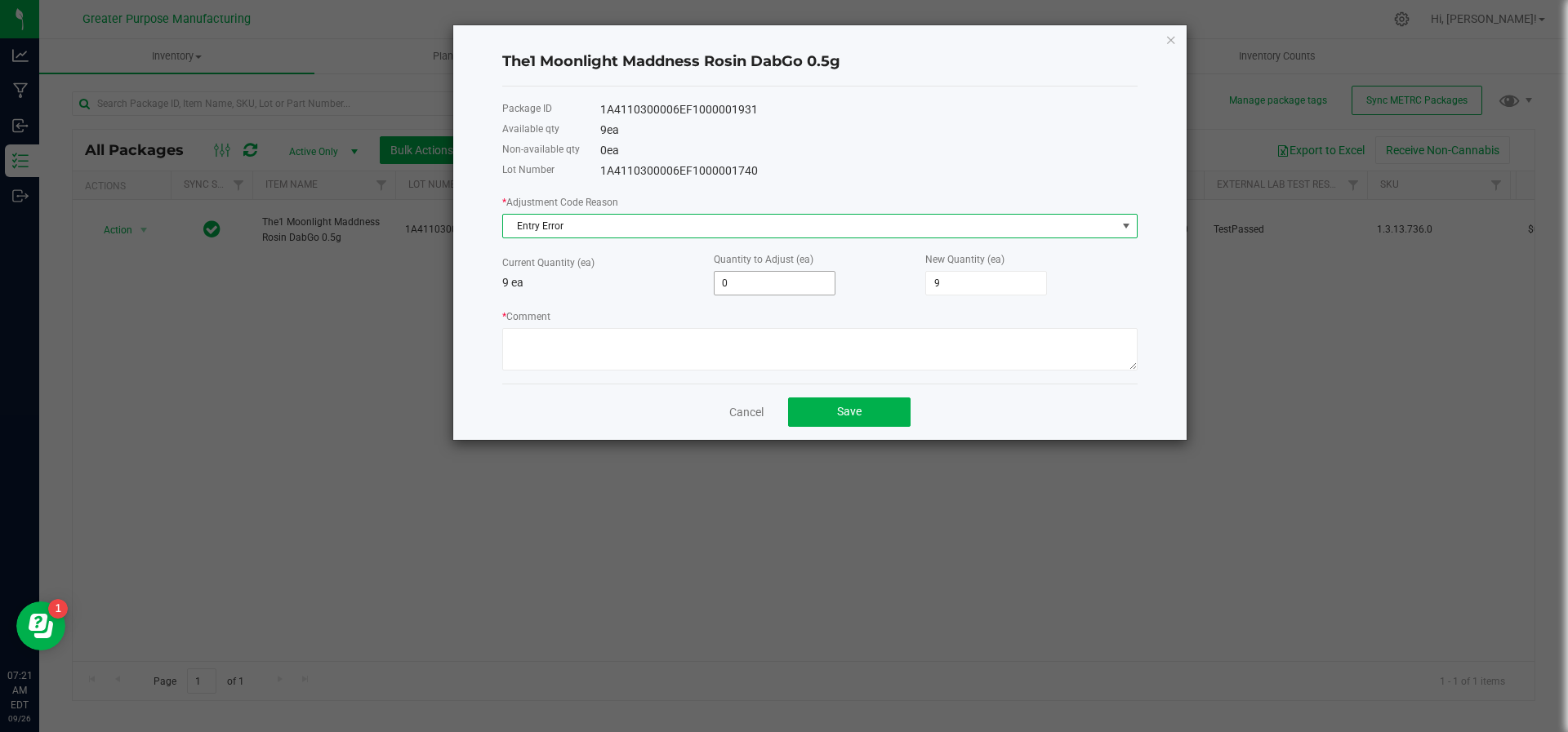
click at [755, 280] on input "0" at bounding box center [774, 283] width 120 height 23
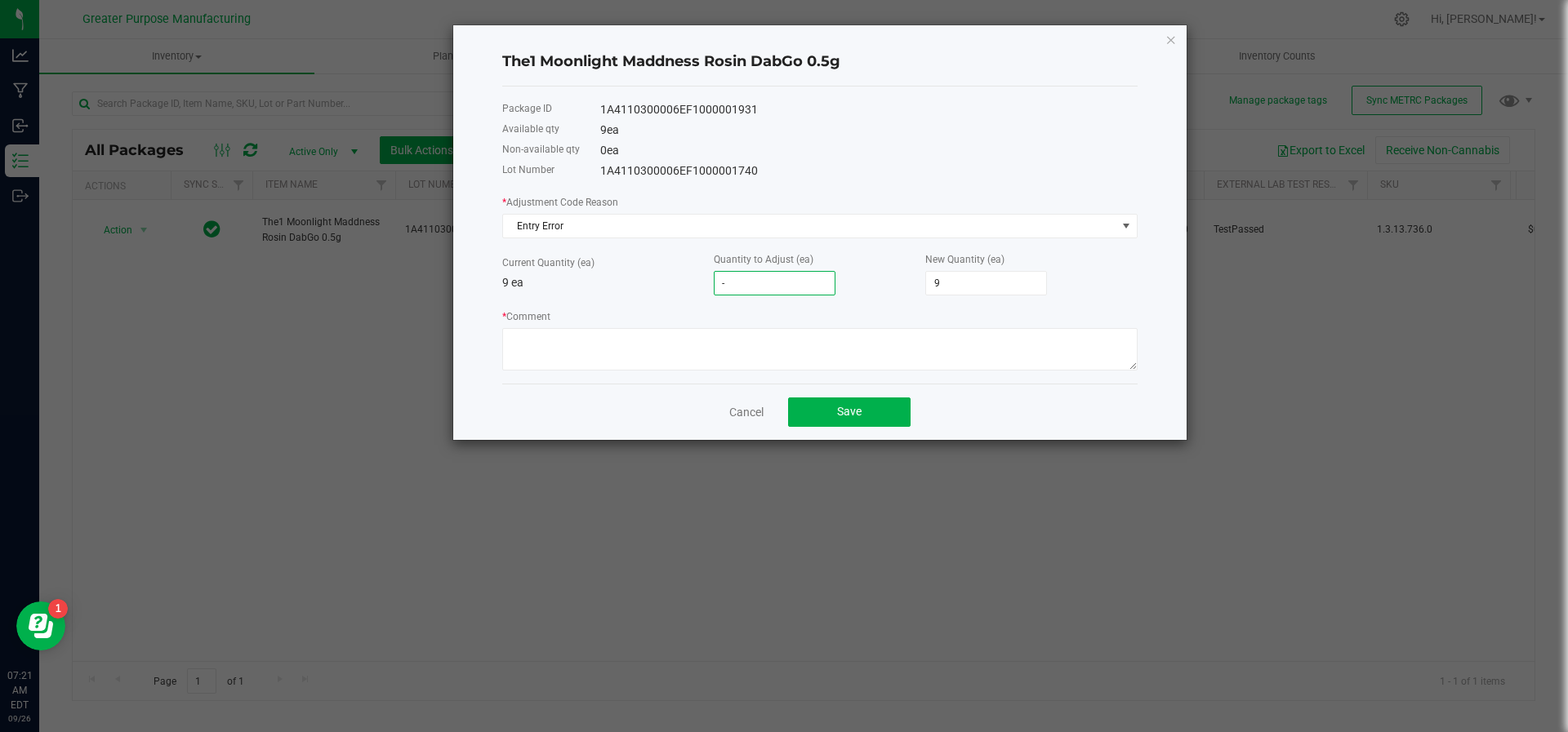
type input "-4"
type input "5"
type input "-4"
click at [723, 342] on textarea "* Comment" at bounding box center [820, 349] width 635 height 43
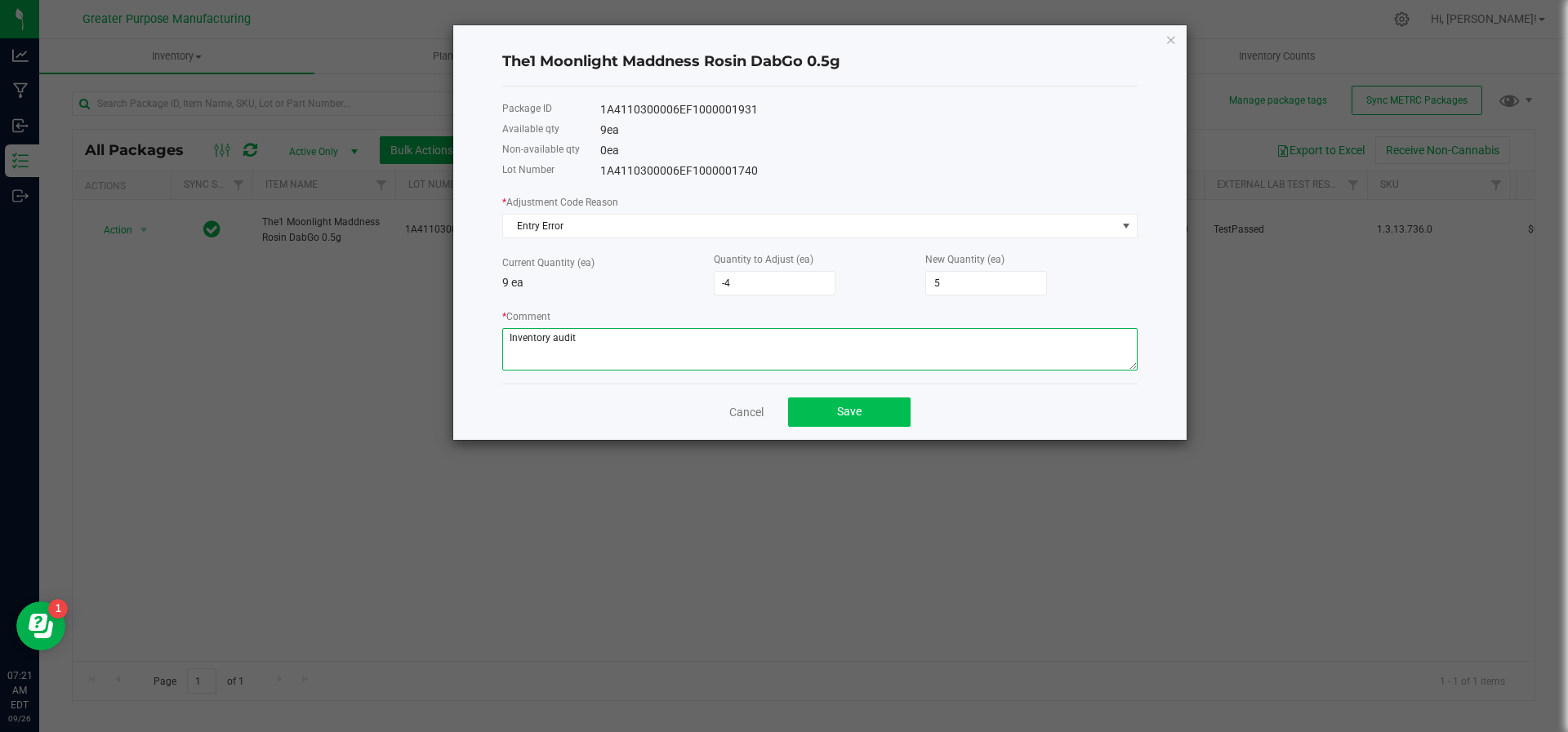
type textarea "Inventory audit"
click at [852, 425] on button "Save" at bounding box center [850, 412] width 123 height 30
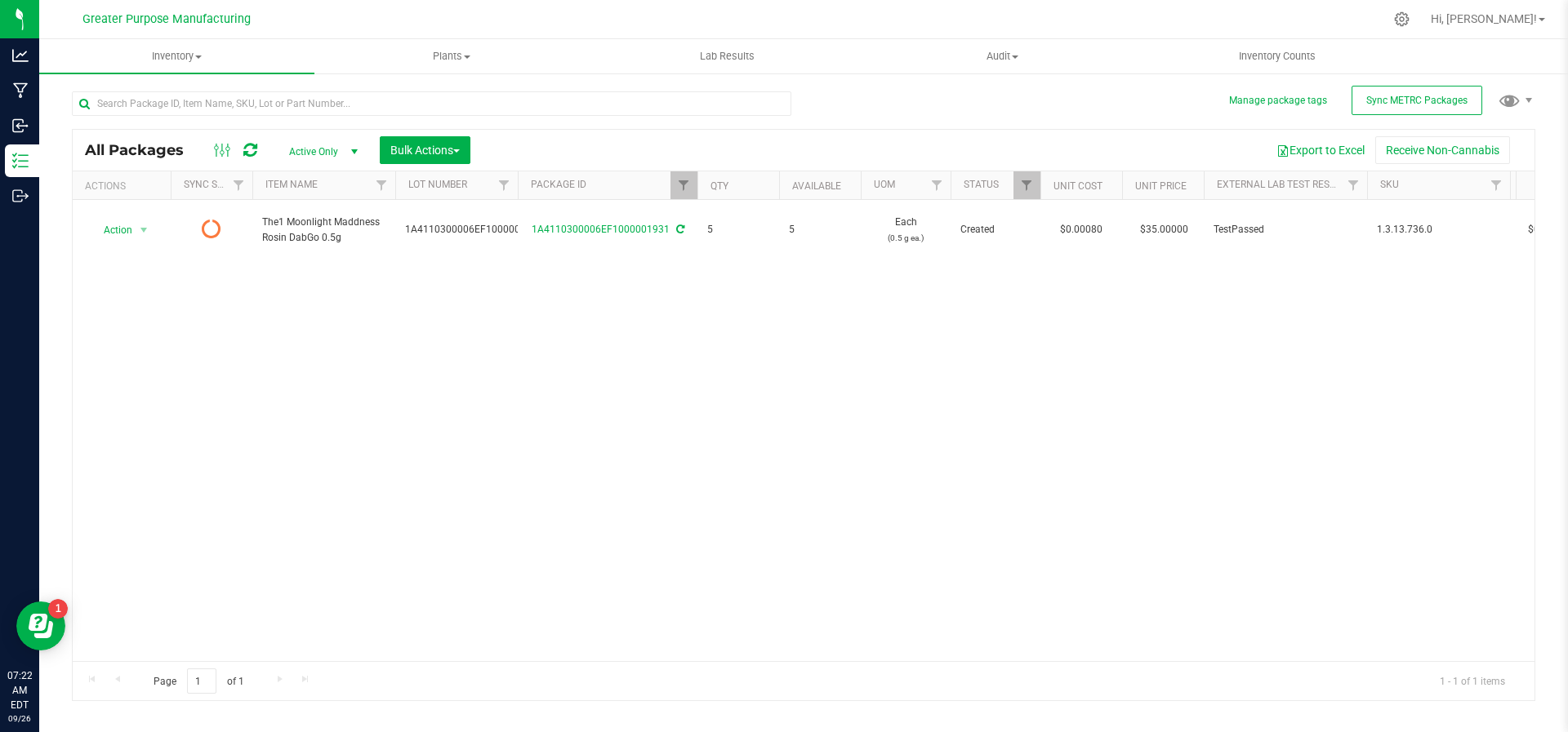
click at [852, 425] on div "Action Action Edit attributes Global inventory Lock package Package audit log P…" at bounding box center [803, 430] width 1462 height 461
